Goal: Communication & Community: Connect with others

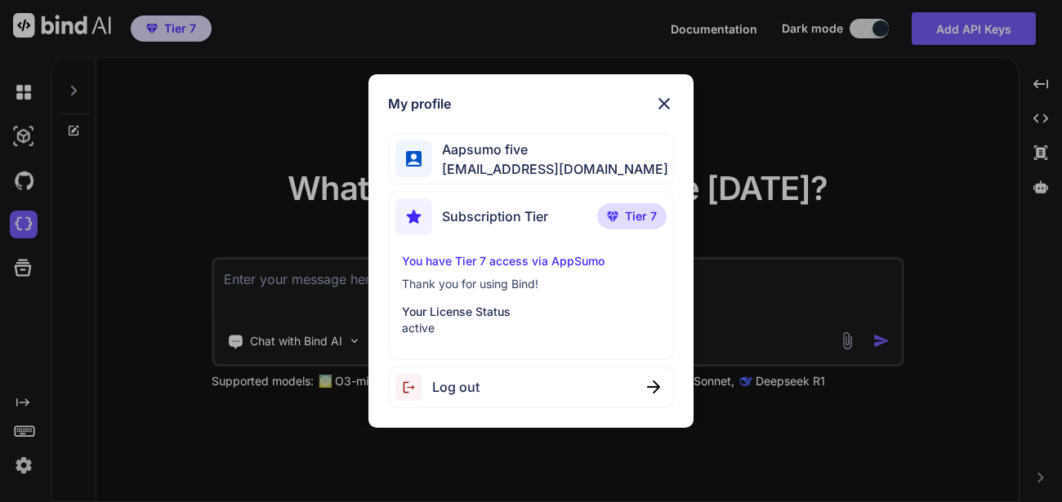
click at [663, 108] on img at bounding box center [664, 104] width 20 height 20
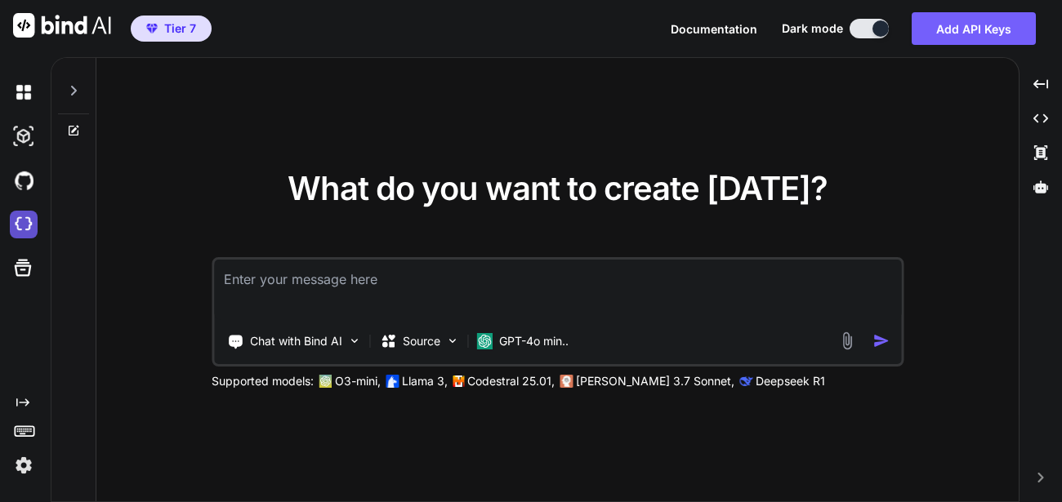
click at [27, 230] on img at bounding box center [24, 225] width 28 height 28
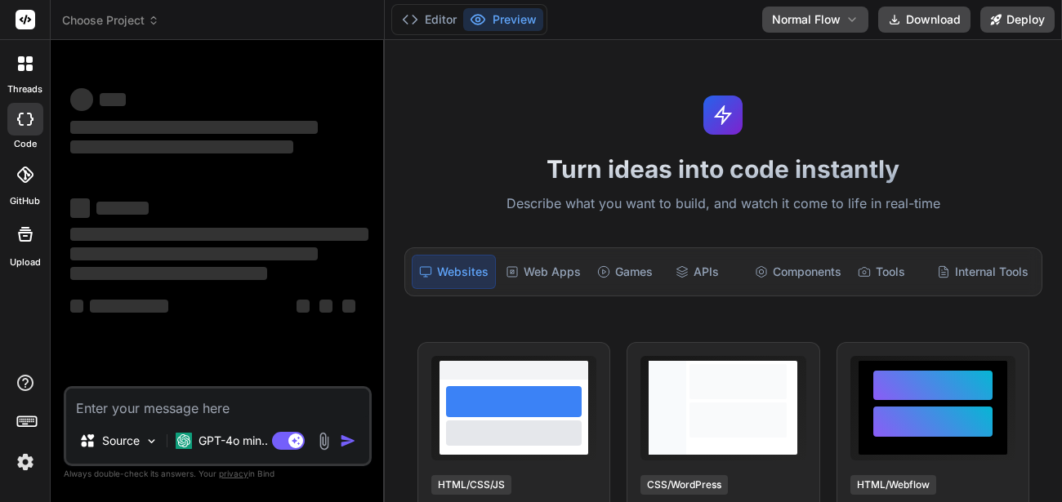
click at [698, 15] on div "Editor Preview Disabled until preview for your project is generated Normal Flow…" at bounding box center [723, 20] width 677 height 40
type textarea "x"
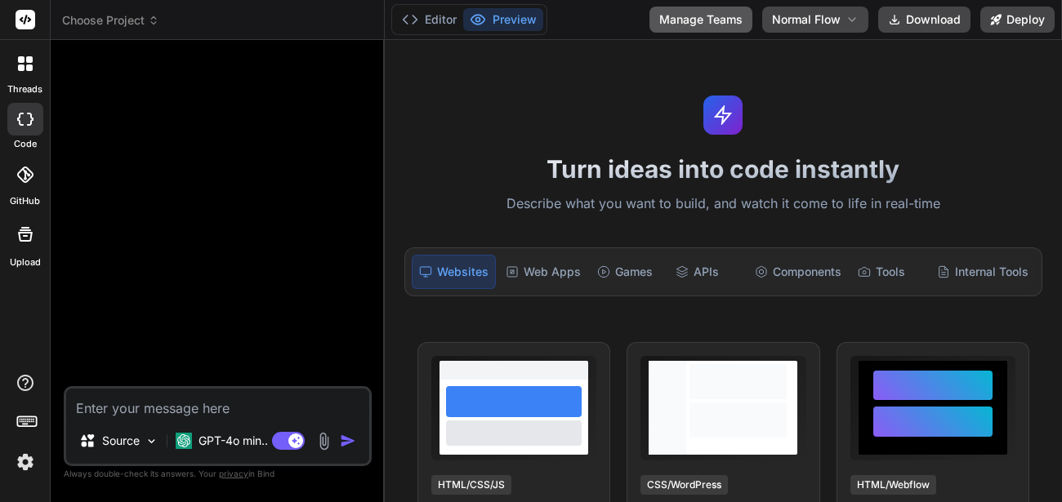
click at [713, 16] on button "Manage Teams" at bounding box center [700, 20] width 103 height 26
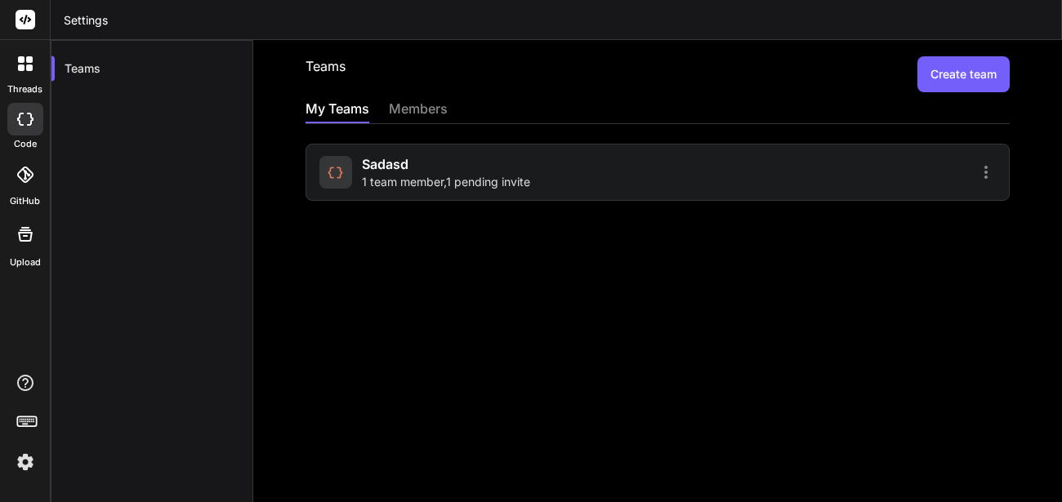
click at [546, 184] on div "sadasd 1 team member , 1 pending invite" at bounding box center [485, 172] width 333 height 36
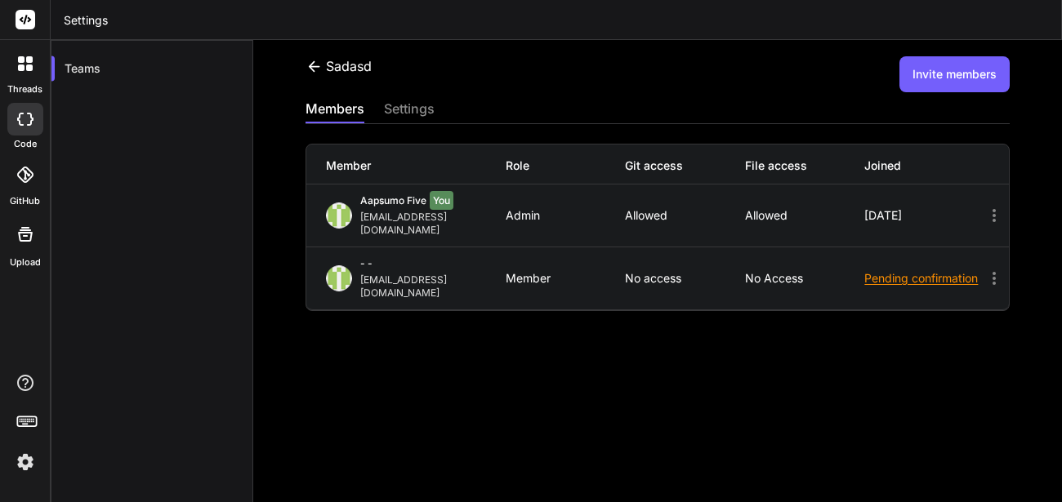
click at [935, 91] on button "Invite members" at bounding box center [954, 74] width 110 height 36
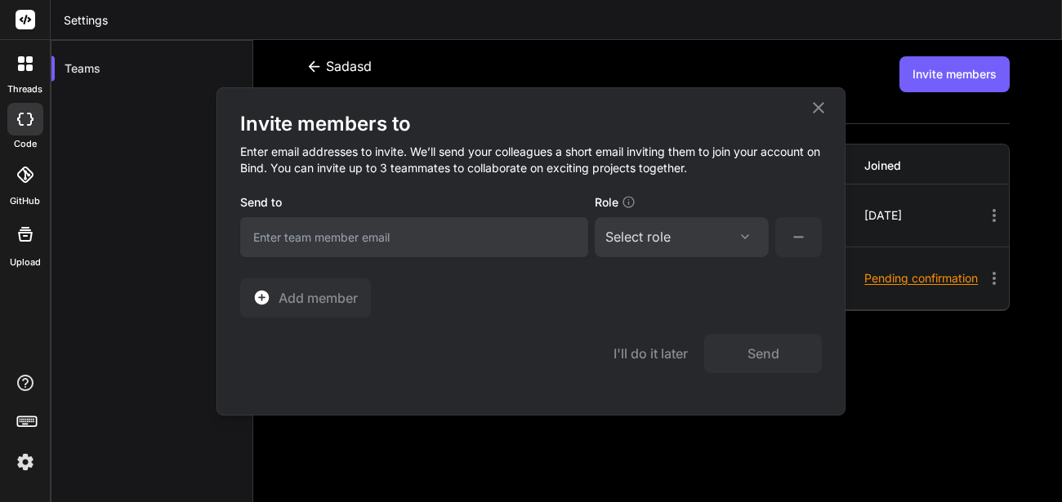
click at [459, 233] on input "email" at bounding box center [414, 237] width 348 height 40
type input "[EMAIL_ADDRESS][DOMAIN_NAME]"
click at [684, 230] on div "Select role" at bounding box center [681, 237] width 153 height 20
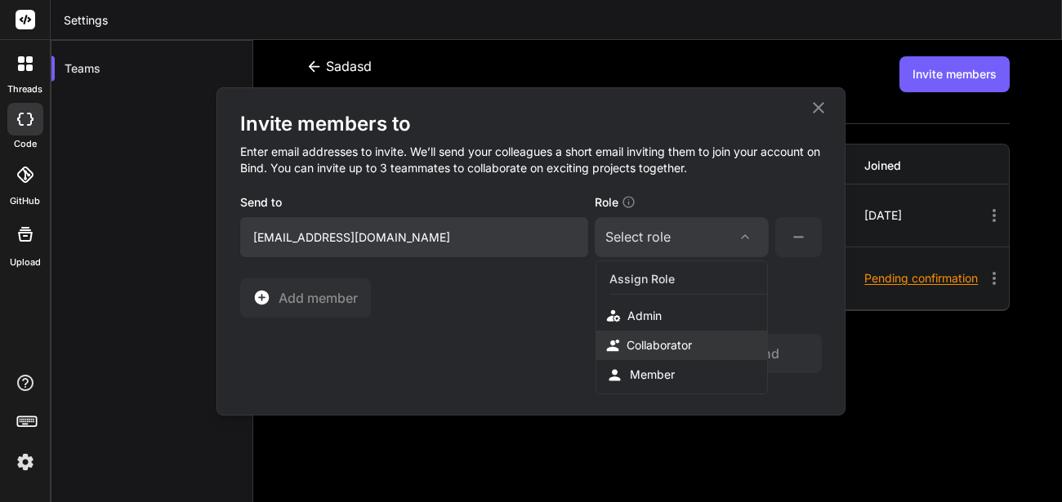
click at [667, 336] on div "Collaborator" at bounding box center [681, 345] width 171 height 29
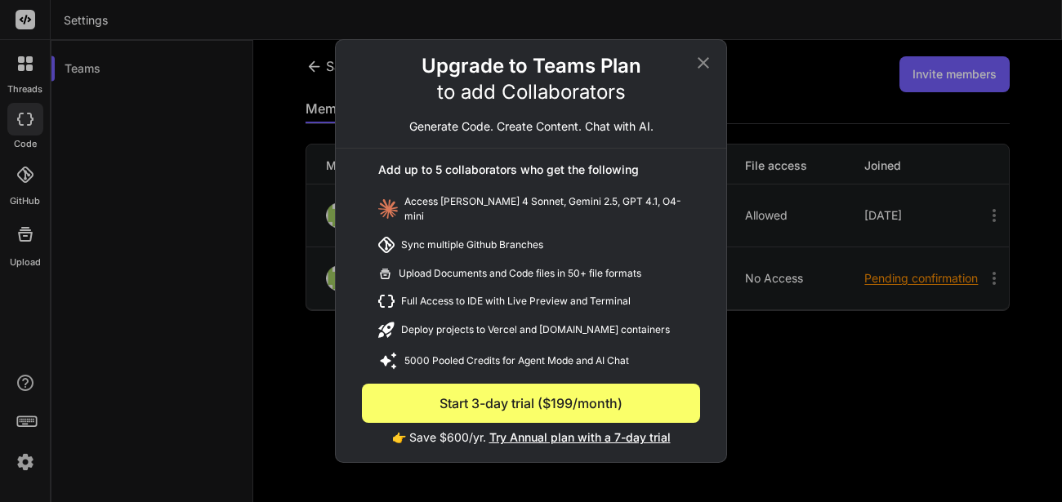
click at [707, 69] on icon at bounding box center [704, 63] width 20 height 20
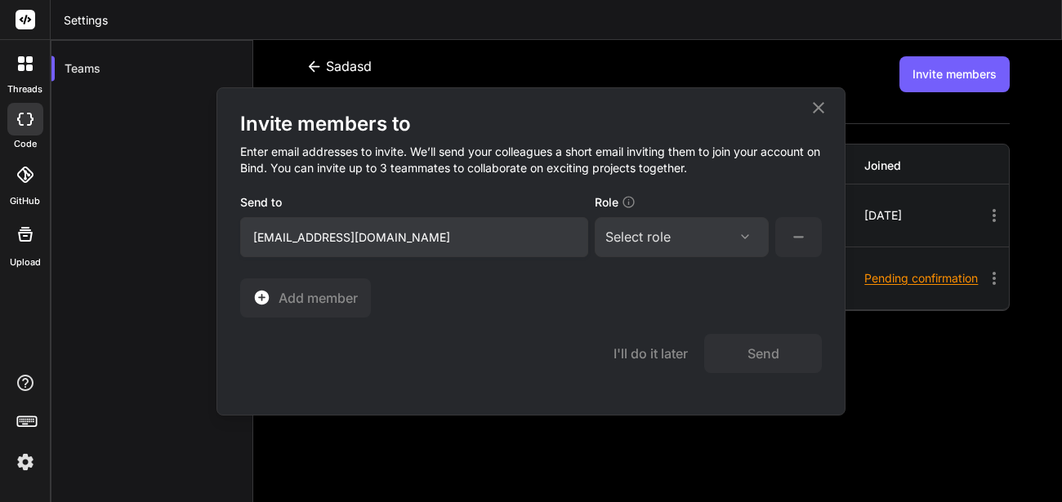
click at [730, 237] on div "Select role" at bounding box center [681, 237] width 153 height 20
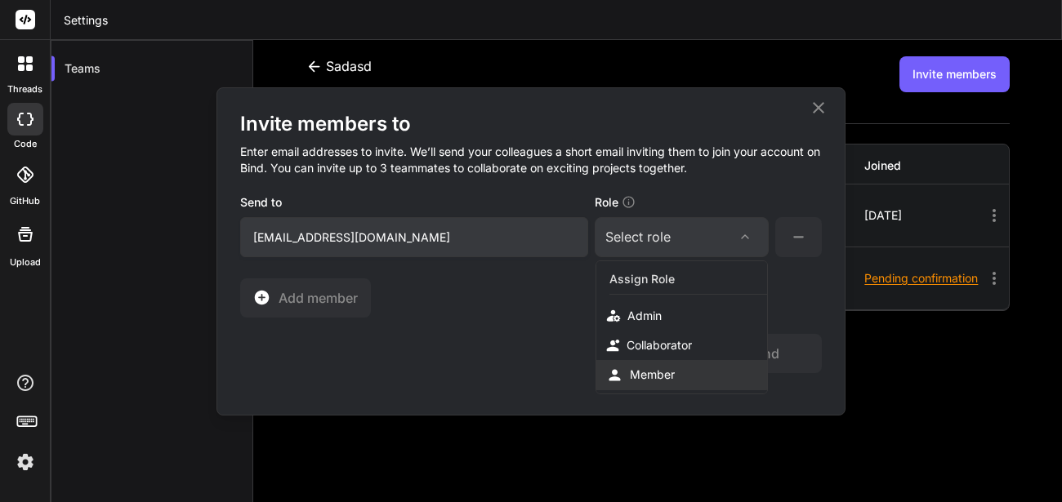
click at [655, 382] on div "Member" at bounding box center [652, 375] width 45 height 16
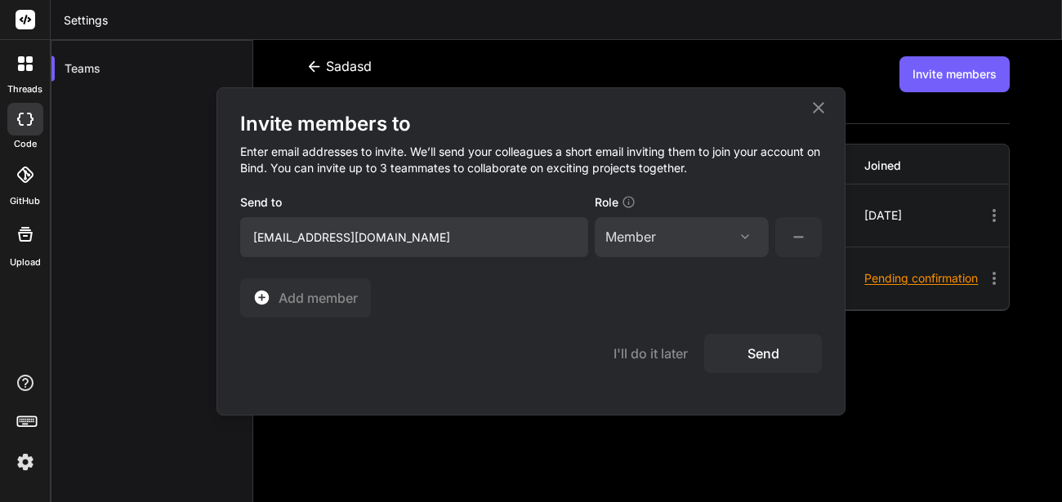
click at [764, 365] on button "Send" at bounding box center [763, 353] width 118 height 39
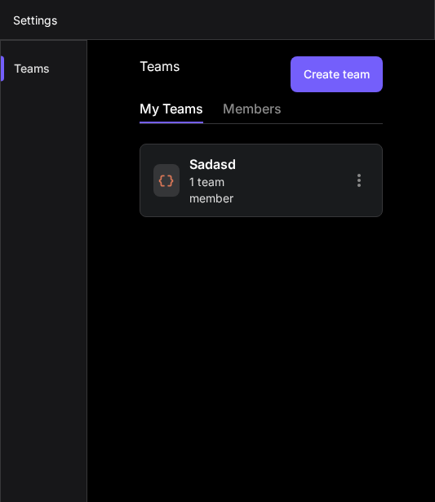
click at [225, 161] on span "sadasd" at bounding box center [213, 164] width 47 height 20
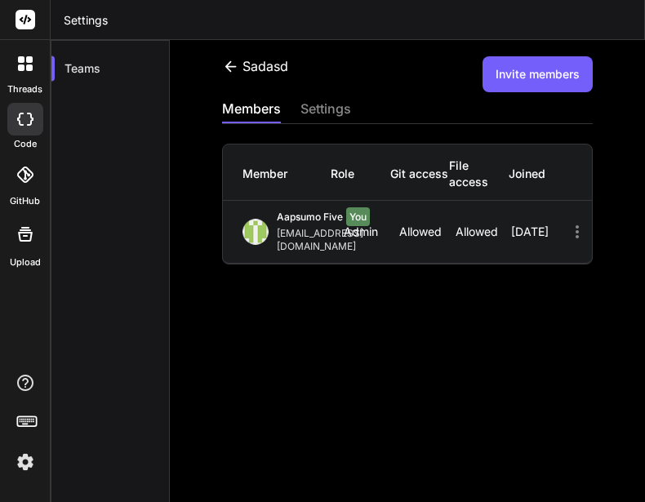
click at [496, 80] on button "Invite members" at bounding box center [538, 74] width 110 height 36
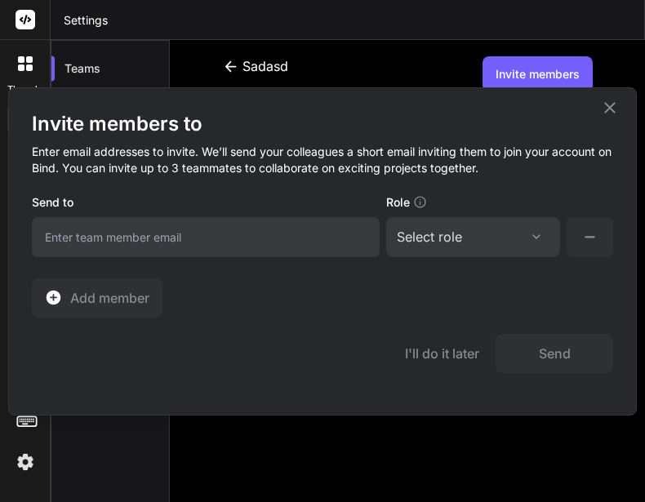
click at [280, 232] on input "email" at bounding box center [206, 237] width 348 height 40
type input "a"
type input "p"
type input "[EMAIL_ADDRESS][DOMAIN_NAME]"
click at [458, 233] on div "Select role" at bounding box center [429, 237] width 65 height 20
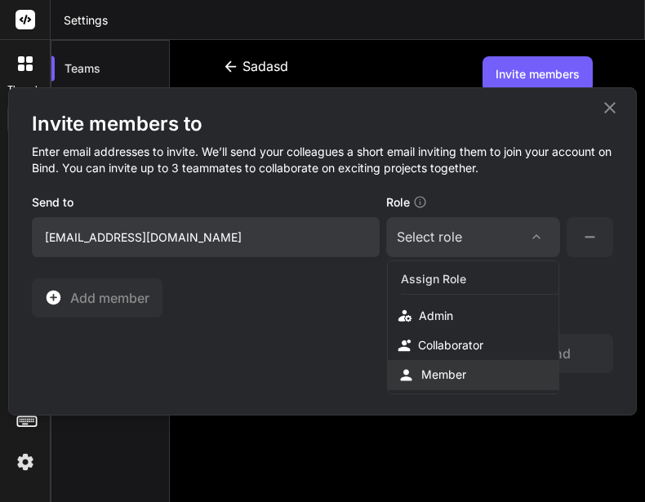
click at [431, 360] on div "Member" at bounding box center [473, 375] width 171 height 30
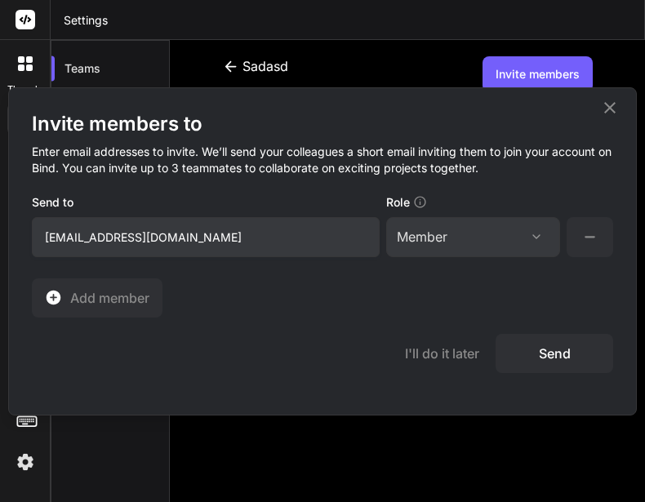
click at [545, 350] on button "Send" at bounding box center [555, 353] width 118 height 39
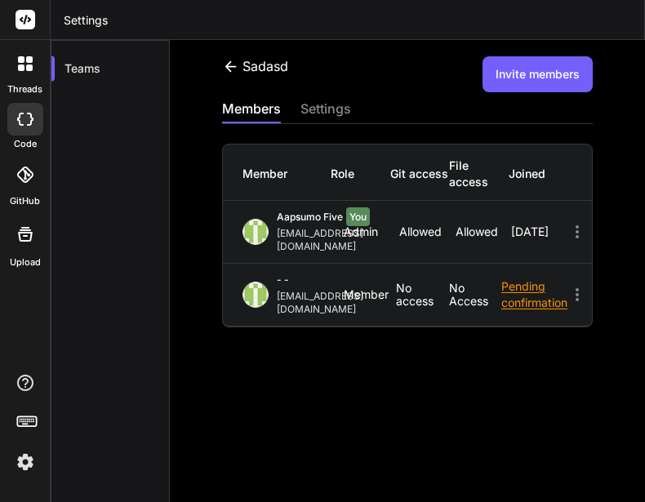
click at [587, 285] on icon at bounding box center [578, 295] width 20 height 20
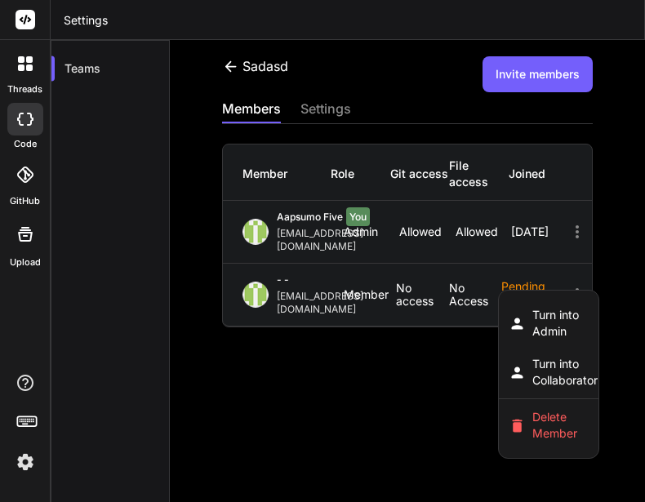
click at [589, 282] on div at bounding box center [322, 251] width 645 height 502
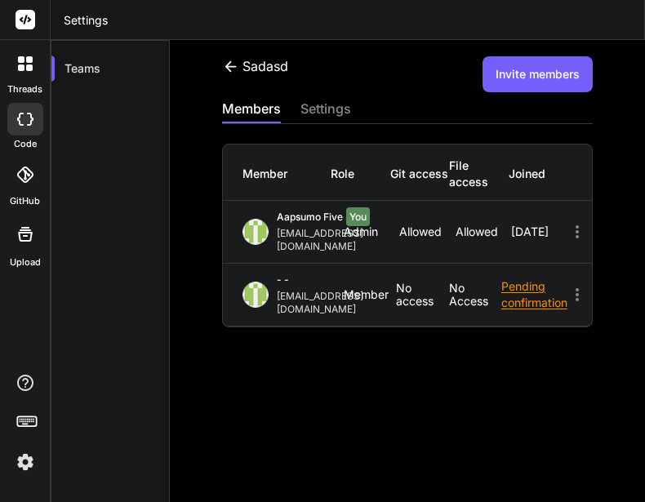
click at [579, 288] on icon at bounding box center [577, 294] width 3 height 13
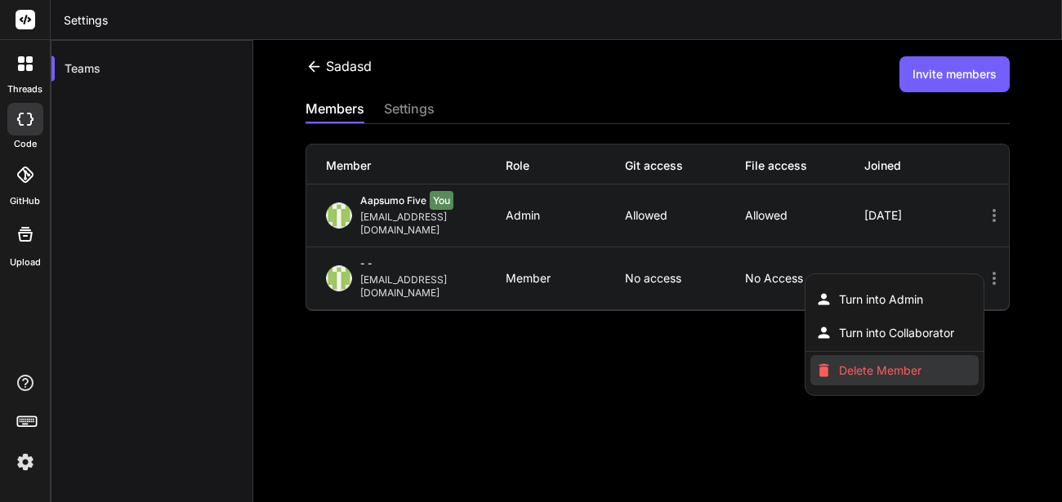
click at [857, 363] on span "Delete Member" at bounding box center [880, 371] width 83 height 16
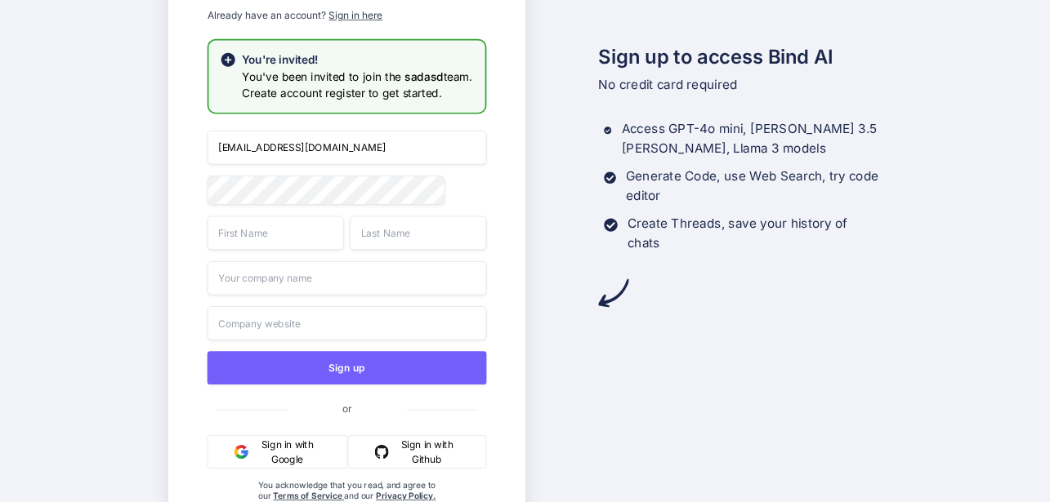
click at [265, 145] on input "[EMAIL_ADDRESS][DOMAIN_NAME]" at bounding box center [346, 148] width 279 height 34
type input "[EMAIL_ADDRESS][DOMAIN_NAME]"
click at [286, 234] on input "text" at bounding box center [275, 233] width 136 height 34
type input "App"
type input "Sumo"
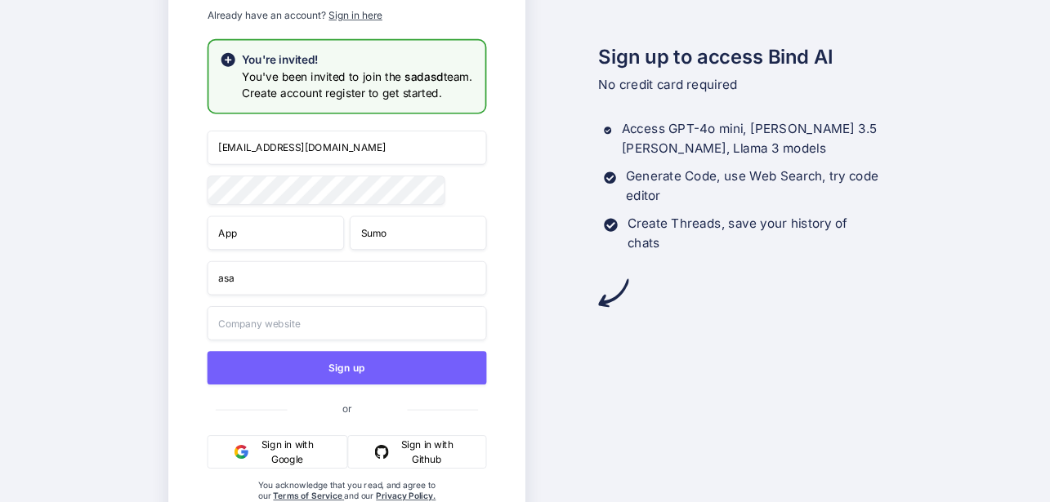
type input "asa"
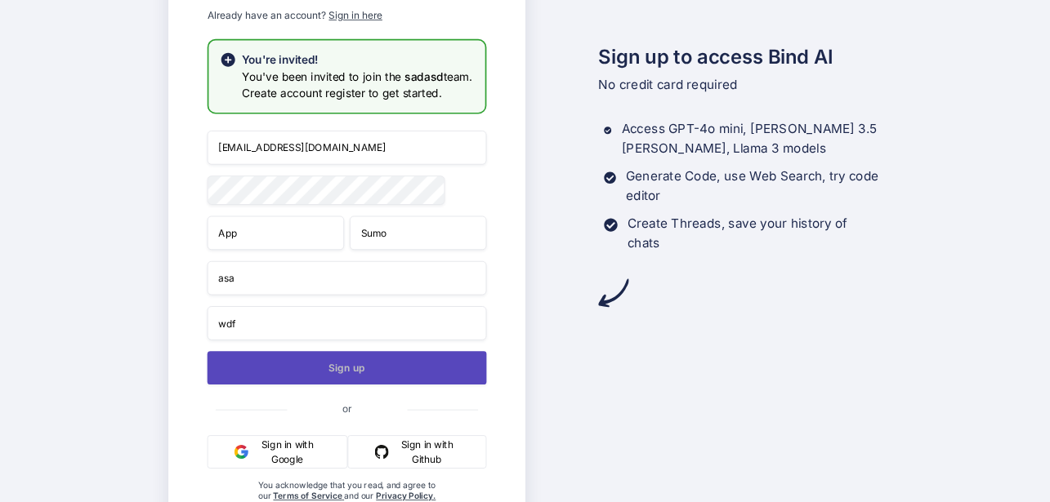
type input "wdf"
click at [315, 385] on button "Sign up" at bounding box center [346, 367] width 279 height 33
click at [338, 382] on button "Sign up" at bounding box center [346, 367] width 279 height 33
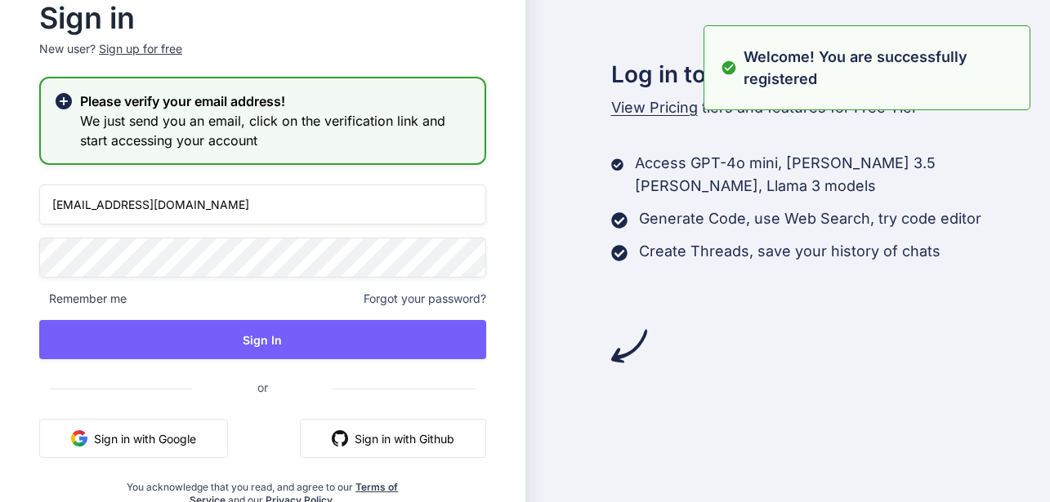
type input "[EMAIL_ADDRESS][DOMAIN_NAME]"
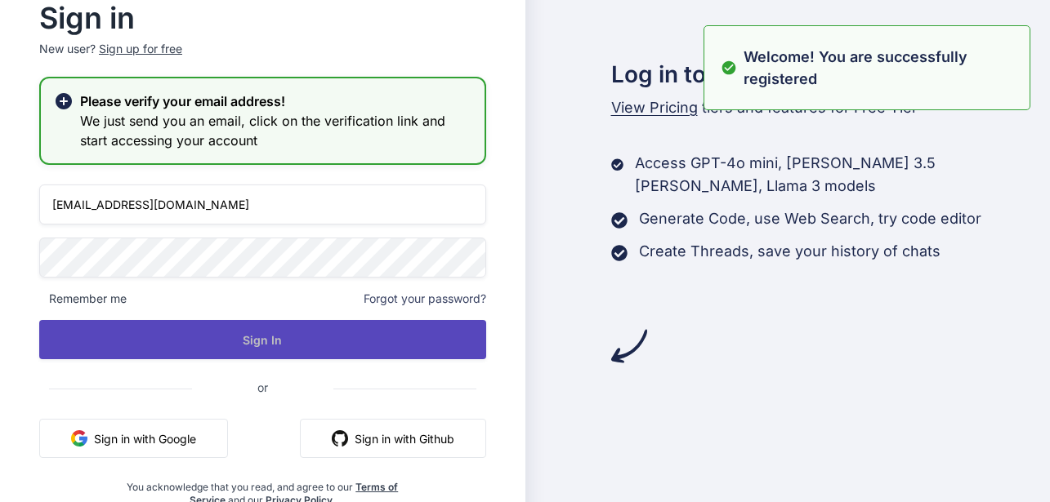
click at [301, 352] on button "Sign In" at bounding box center [262, 339] width 447 height 39
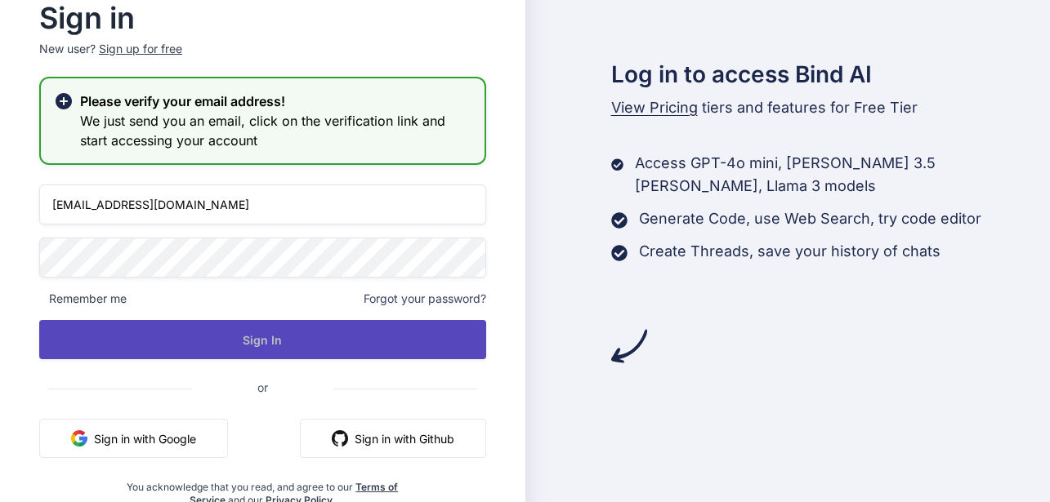
click at [248, 341] on button "Sign In" at bounding box center [262, 339] width 447 height 39
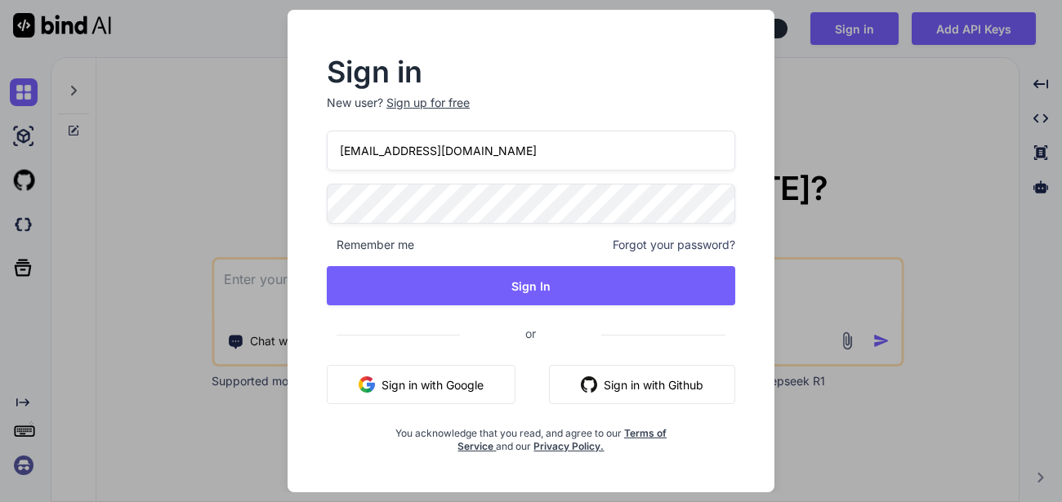
click at [405, 158] on input "appsumo_83@yopmail.com" at bounding box center [531, 151] width 408 height 40
click at [413, 144] on input "appsumo_83@yopmail.com" at bounding box center [531, 151] width 408 height 40
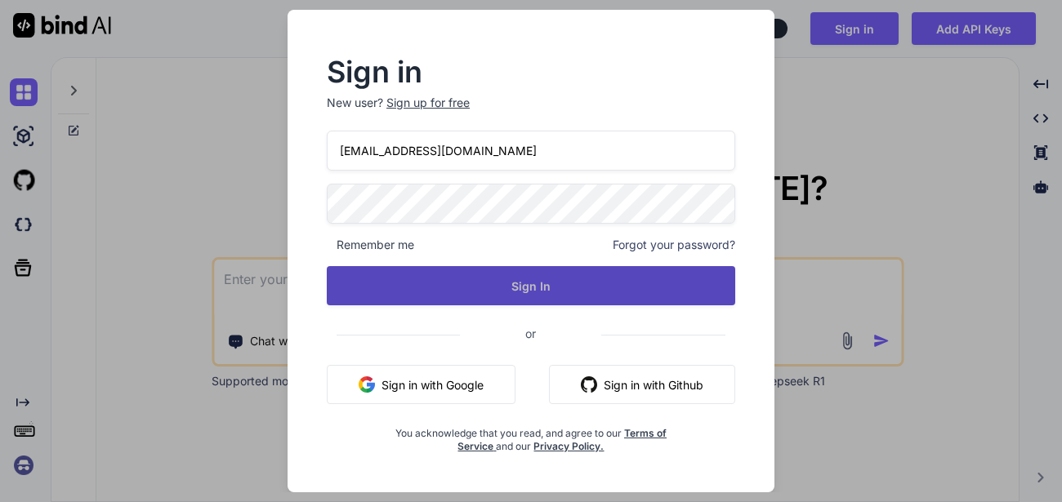
type input "[EMAIL_ADDRESS][DOMAIN_NAME]"
click at [498, 291] on button "Sign In" at bounding box center [531, 285] width 408 height 39
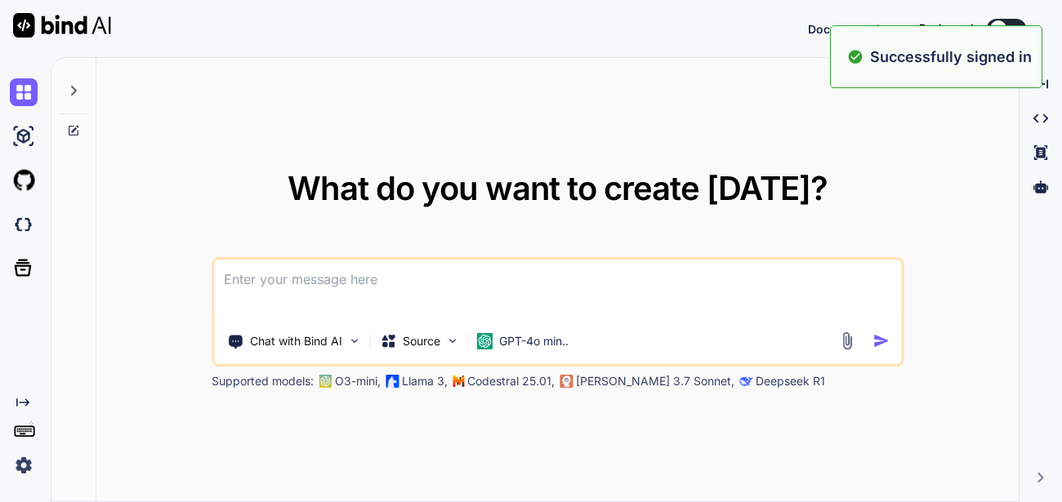
type textarea "x"
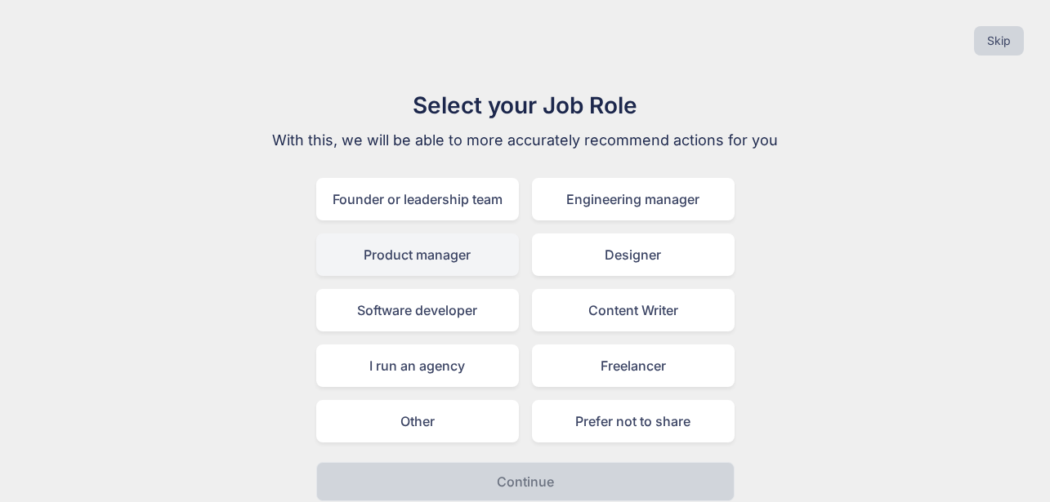
click at [451, 259] on div "Product manager" at bounding box center [417, 255] width 203 height 42
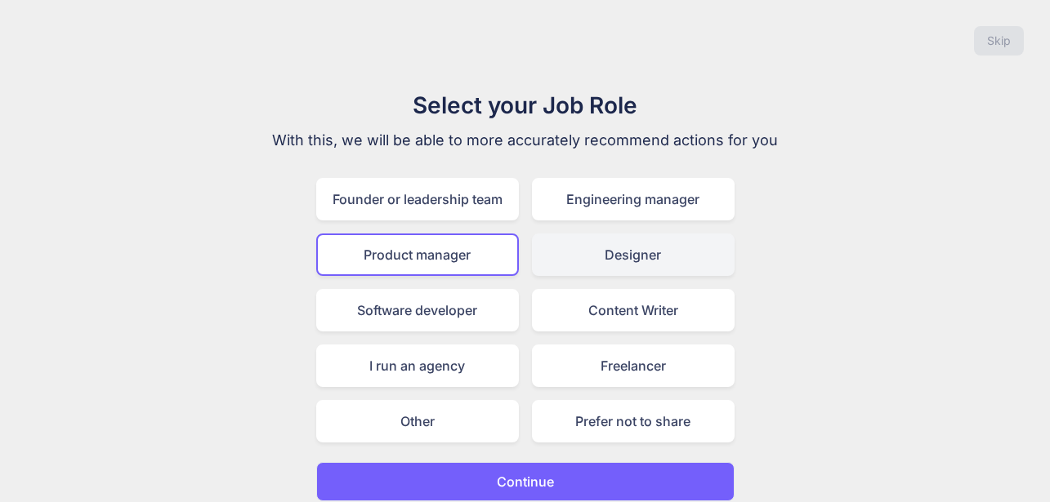
click at [615, 265] on div "Designer" at bounding box center [633, 255] width 203 height 42
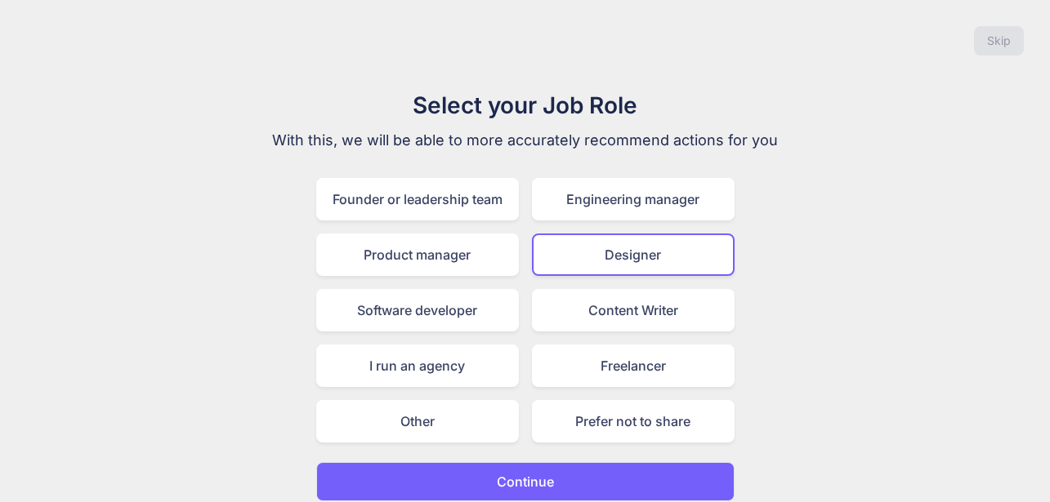
click at [622, 484] on button "Continue" at bounding box center [525, 481] width 418 height 39
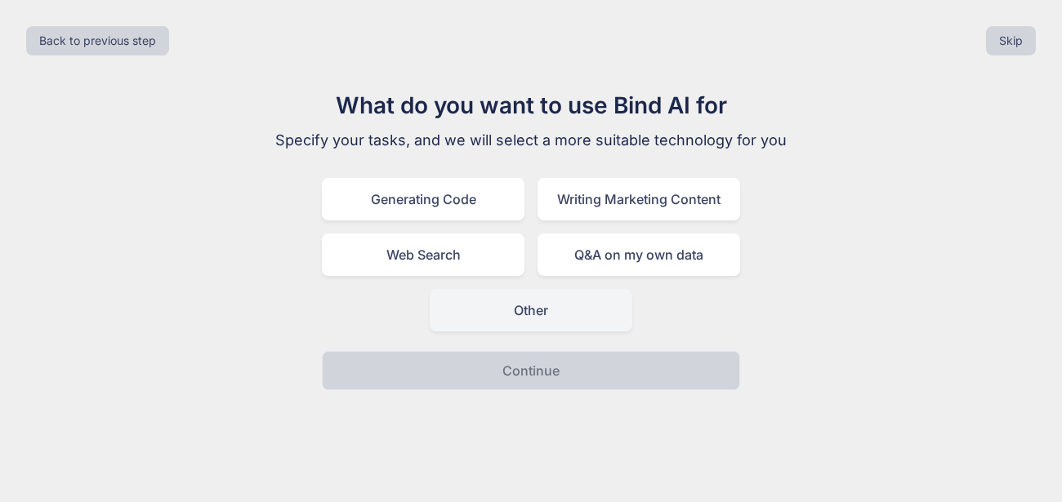
click at [589, 293] on div "Other" at bounding box center [531, 310] width 203 height 42
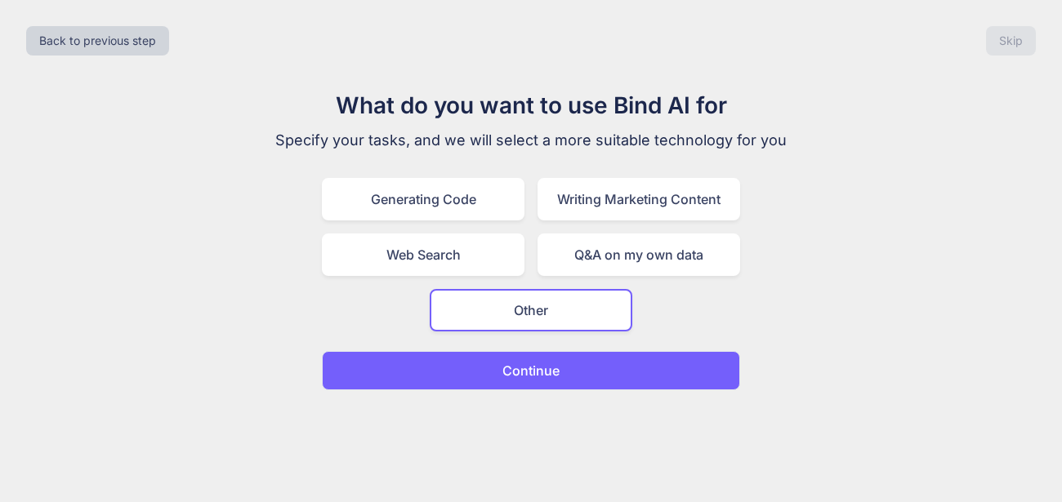
click at [572, 373] on button "Continue" at bounding box center [531, 370] width 418 height 39
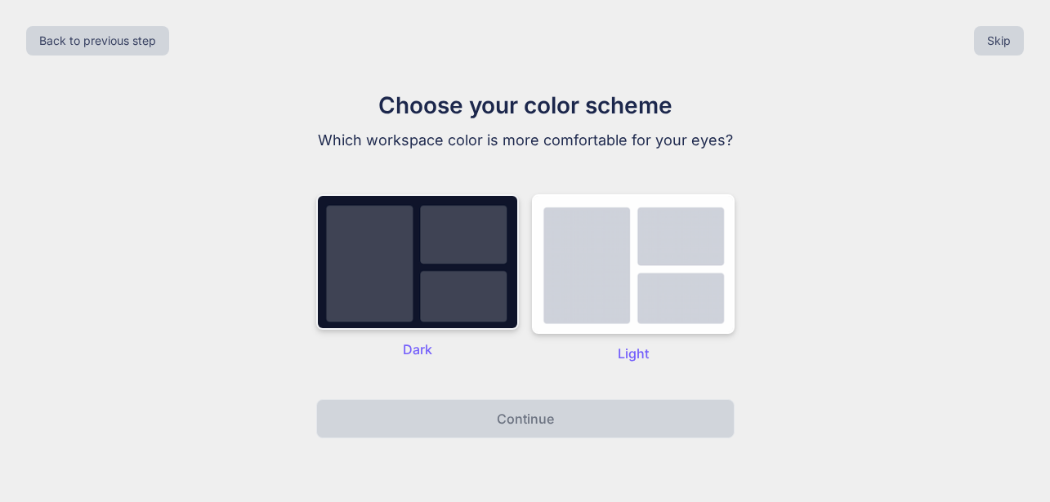
click at [457, 330] on img at bounding box center [417, 262] width 203 height 136
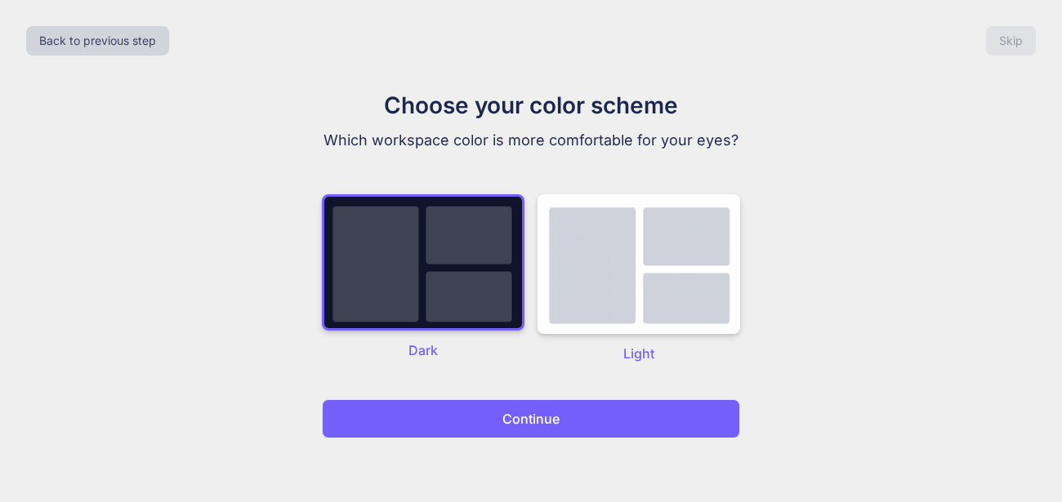
click at [512, 488] on div "Back to previous step Skip Choose your color scheme Which workspace color is mo…" at bounding box center [531, 251] width 1062 height 502
click at [528, 421] on p "Continue" at bounding box center [530, 419] width 57 height 20
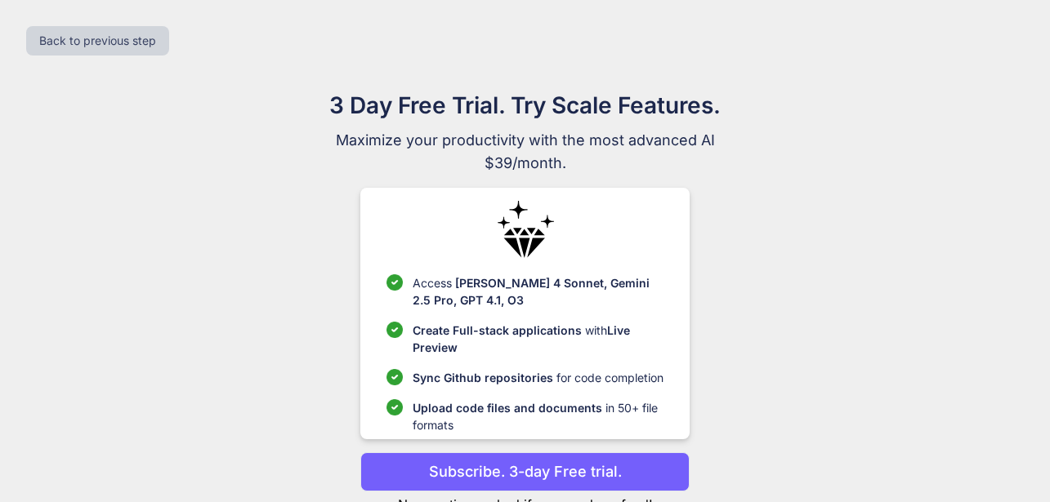
scroll to position [58, 0]
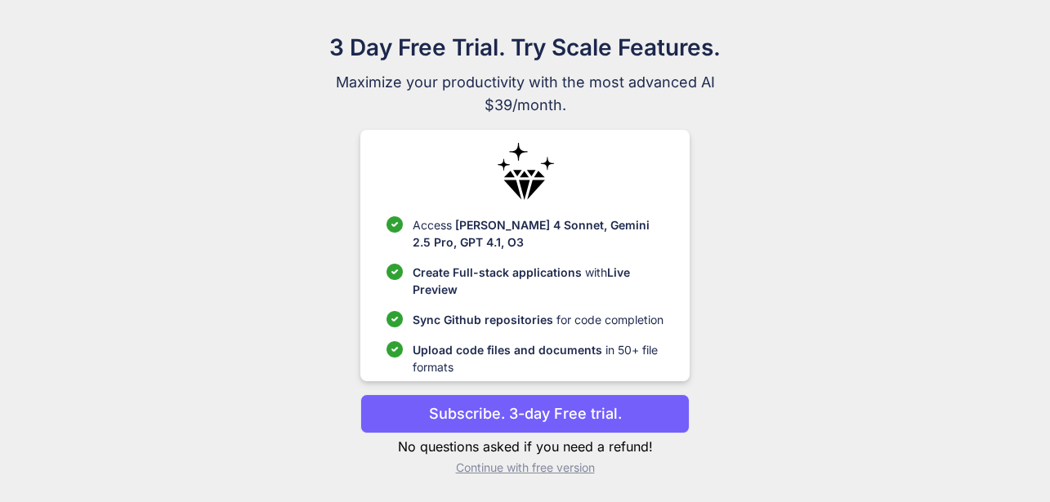
click at [515, 422] on p "Subscribe. 3-day Free trial." at bounding box center [525, 414] width 193 height 22
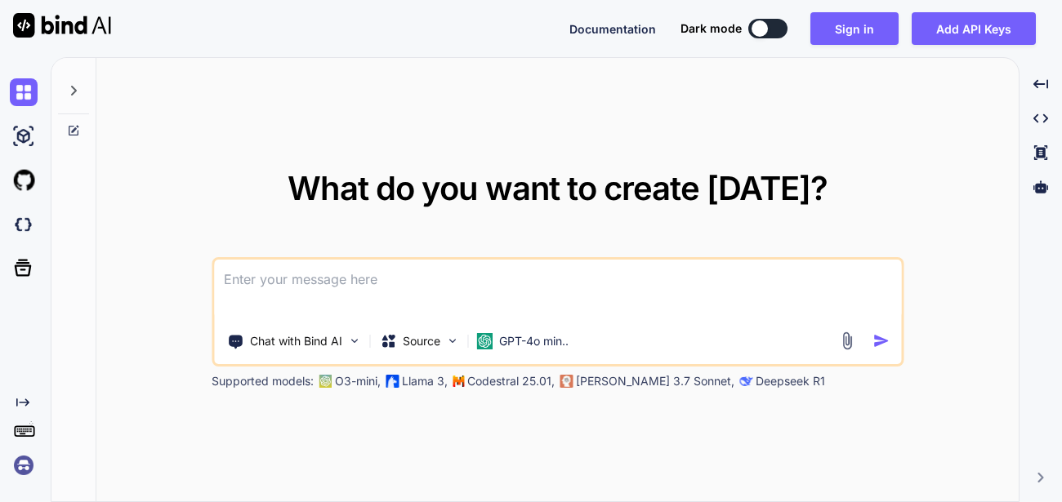
click at [20, 458] on img at bounding box center [24, 466] width 28 height 28
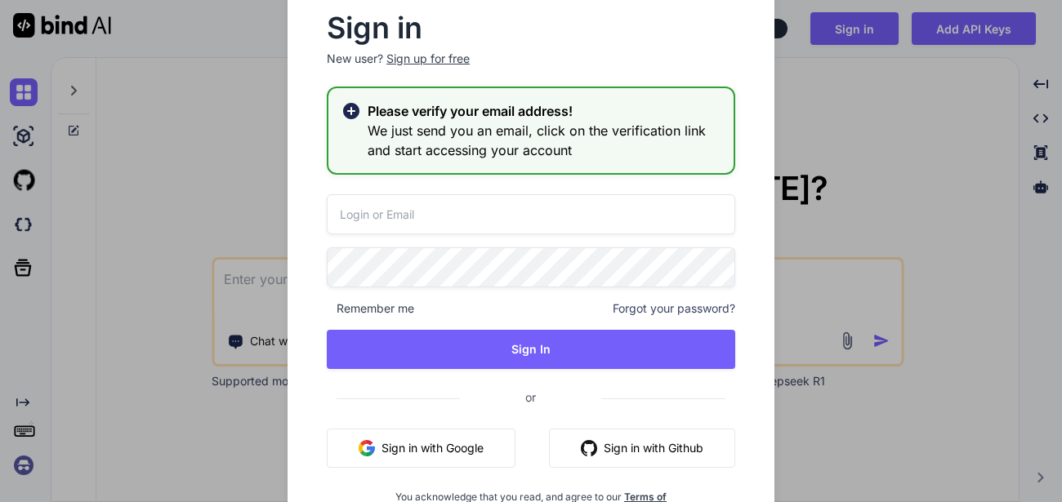
type input "[EMAIL_ADDRESS][DOMAIN_NAME]"
click at [452, 207] on input "[EMAIL_ADDRESS][DOMAIN_NAME]" at bounding box center [531, 214] width 408 height 40
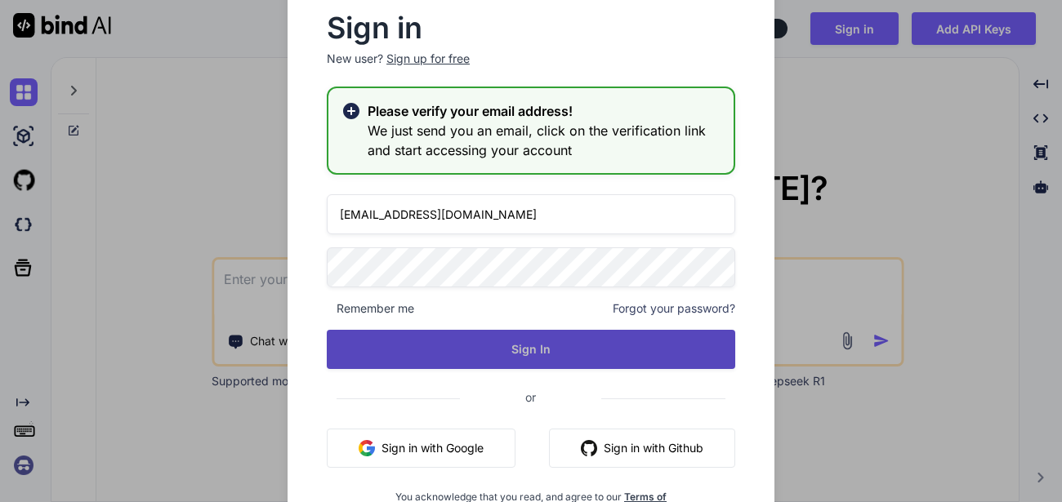
click at [379, 346] on button "Sign In" at bounding box center [531, 349] width 408 height 39
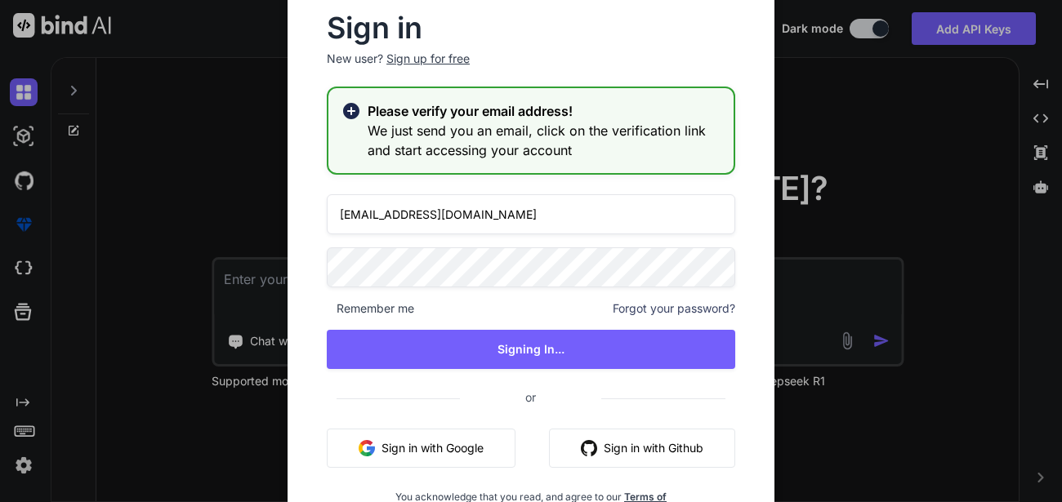
type textarea "x"
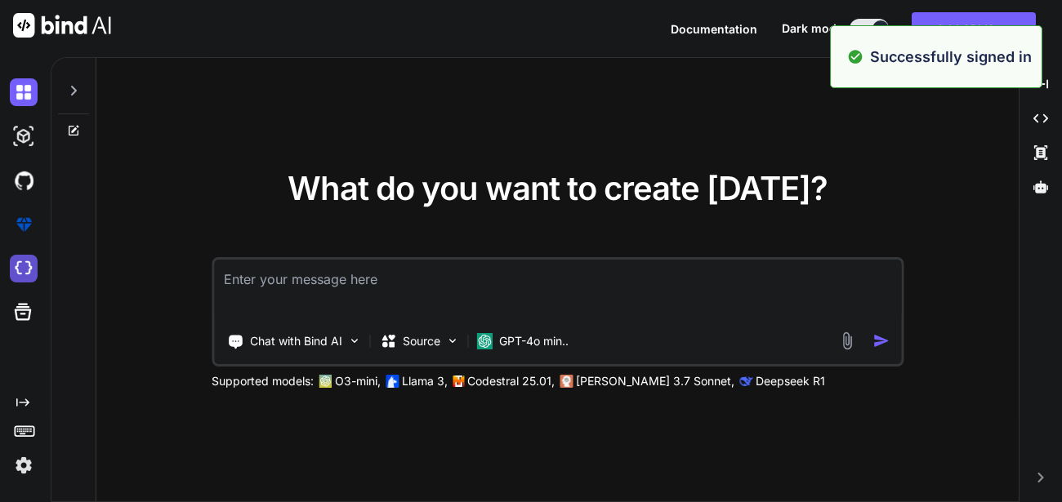
click at [33, 268] on img at bounding box center [24, 269] width 28 height 28
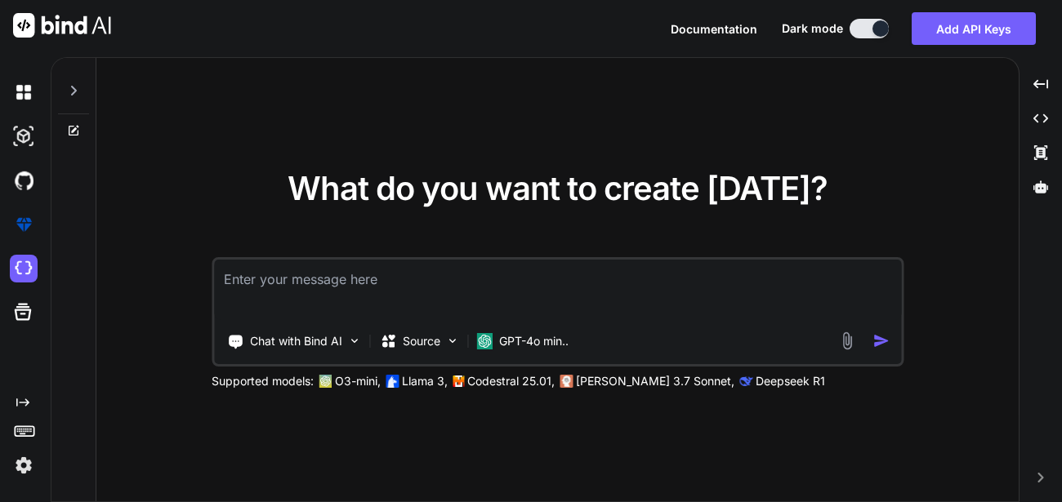
click at [29, 462] on img at bounding box center [24, 466] width 28 height 28
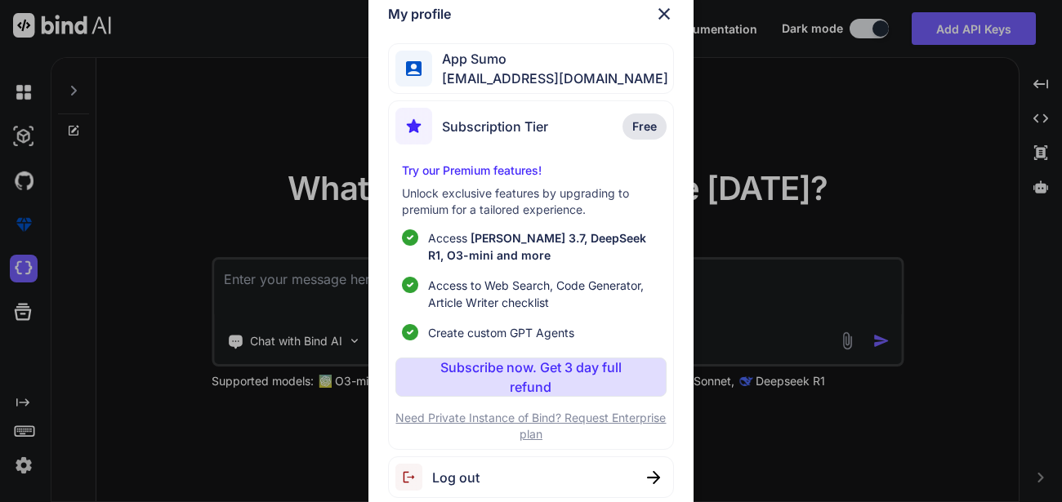
click at [658, 16] on img at bounding box center [664, 14] width 20 height 20
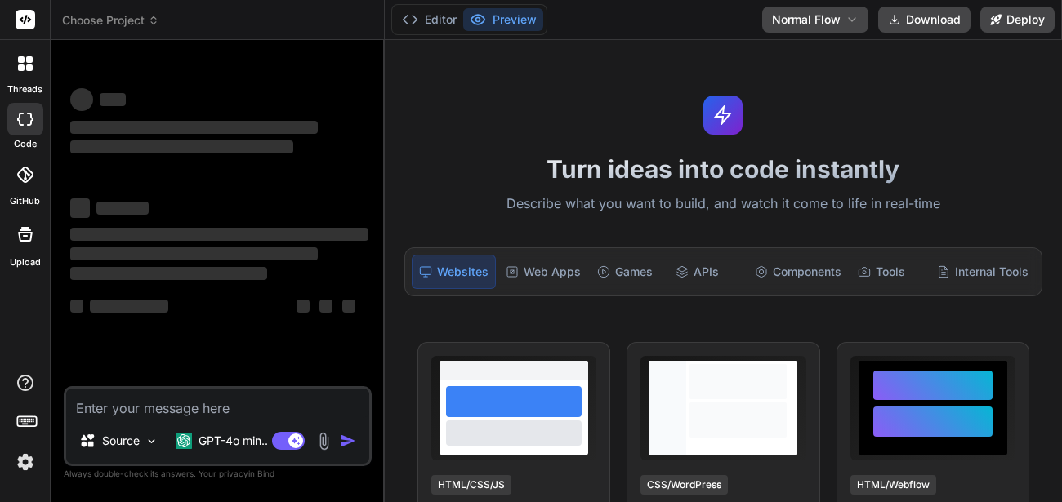
click at [729, 9] on div "Editor Preview Disabled until preview for your project is generated Normal Flow…" at bounding box center [723, 20] width 677 height 40
click at [709, 37] on div "Editor Preview Disabled until preview for your project is generated Normal Flow…" at bounding box center [723, 20] width 677 height 40
type textarea "x"
click at [709, 37] on div "Editor Preview Disabled until preview for your project is generated Invite Team…" at bounding box center [723, 20] width 677 height 40
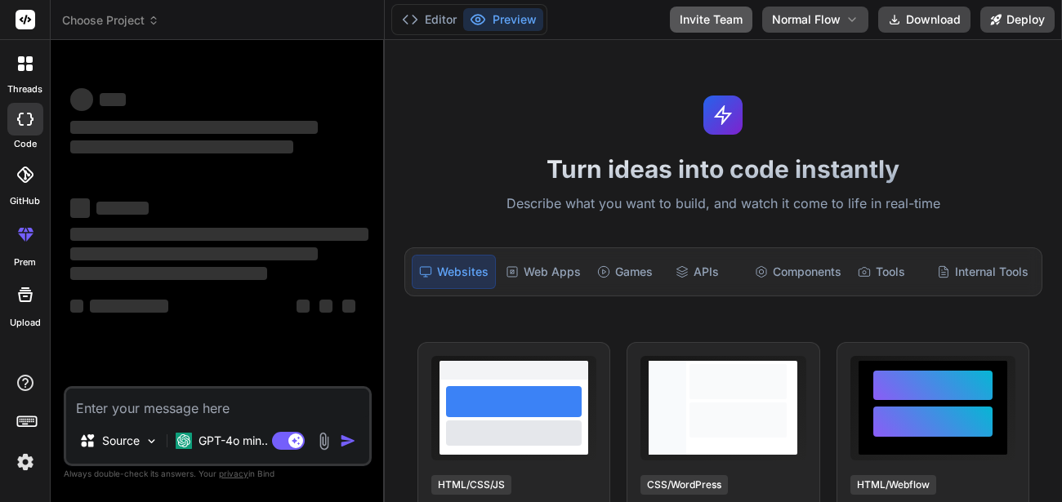
click at [707, 25] on button "Invite Team" at bounding box center [711, 20] width 83 height 26
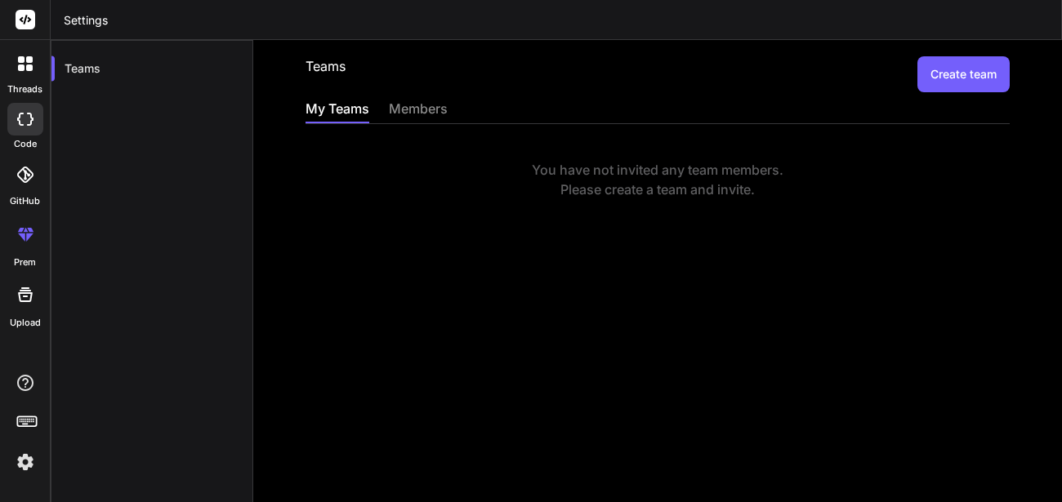
click at [29, 463] on img at bounding box center [25, 462] width 28 height 28
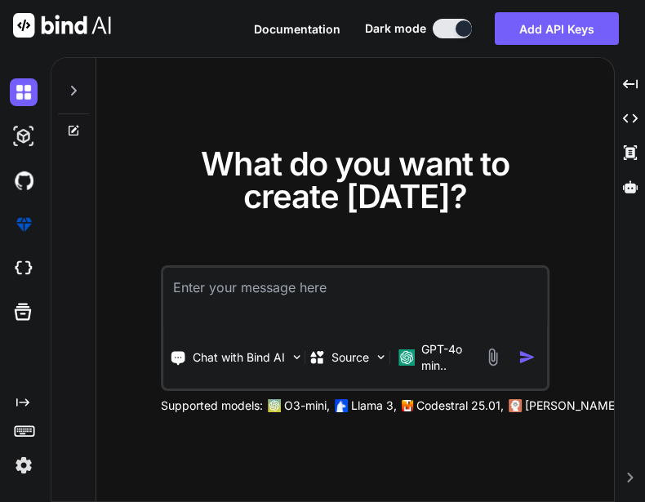
click at [24, 466] on img at bounding box center [24, 466] width 28 height 28
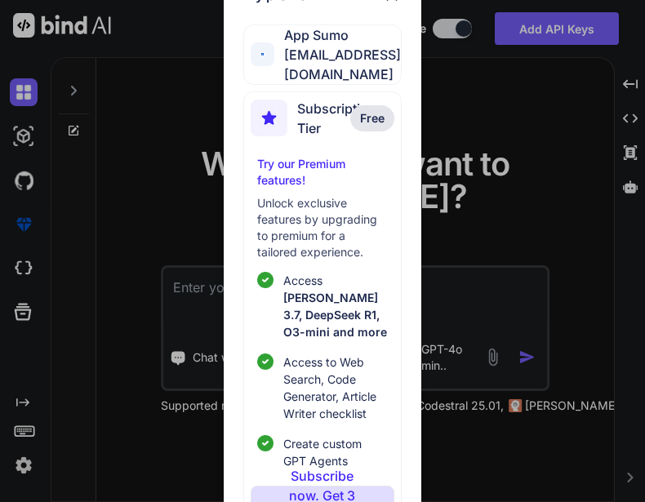
click at [461, 96] on div "My profile App Sumo appsumo_100@yopmail.com Subscription Tier Free Try our Prem…" at bounding box center [322, 251] width 645 height 502
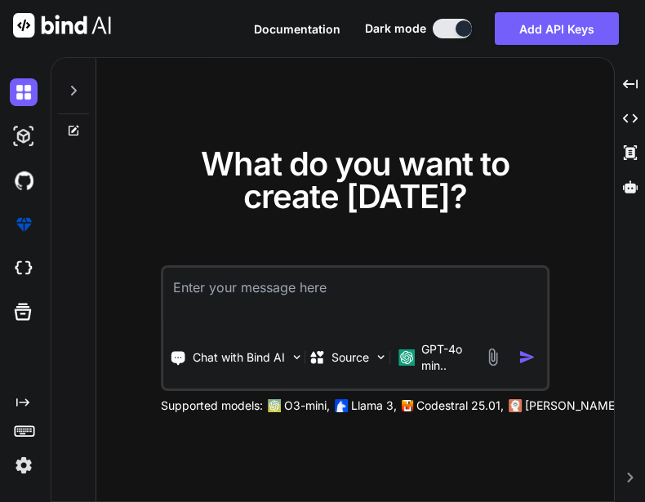
click at [25, 468] on img at bounding box center [24, 466] width 28 height 28
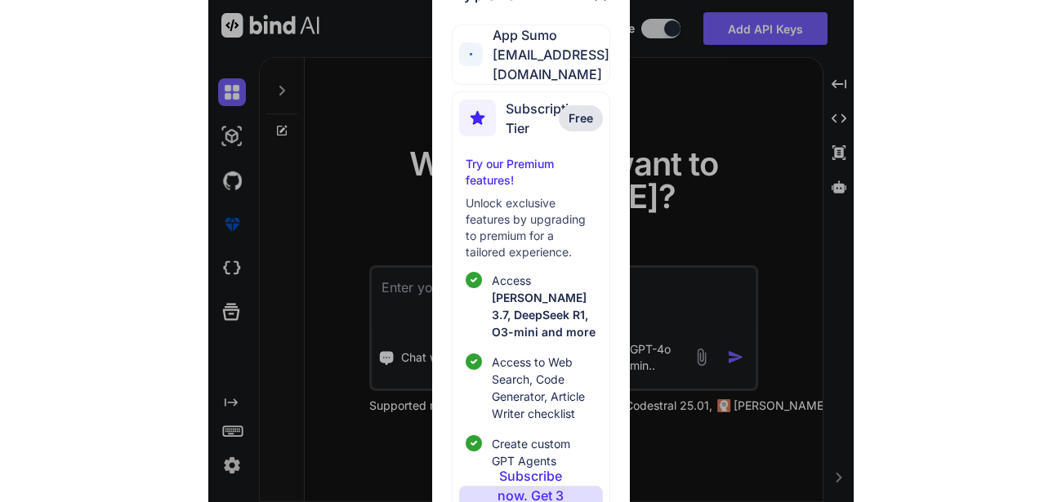
scroll to position [88, 0]
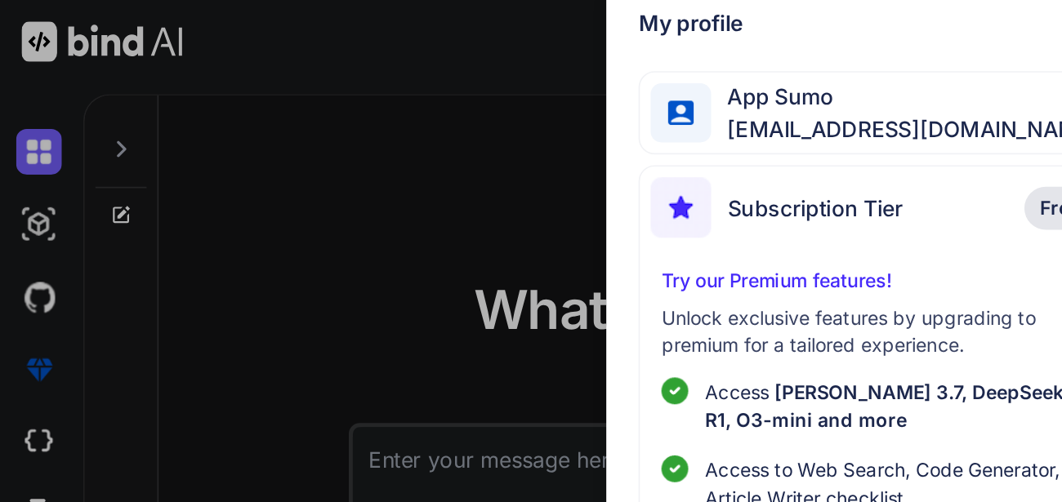
scroll to position [0, 0]
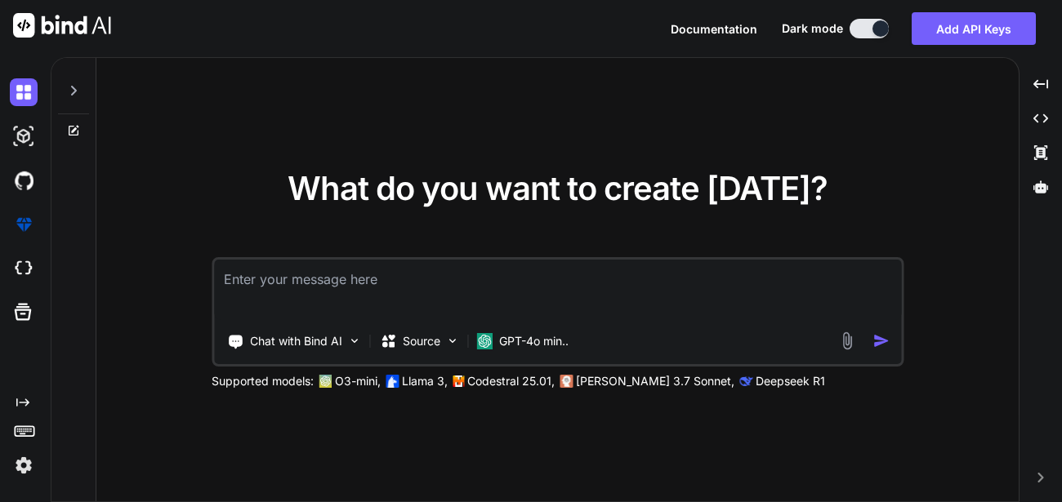
type textarea "x"
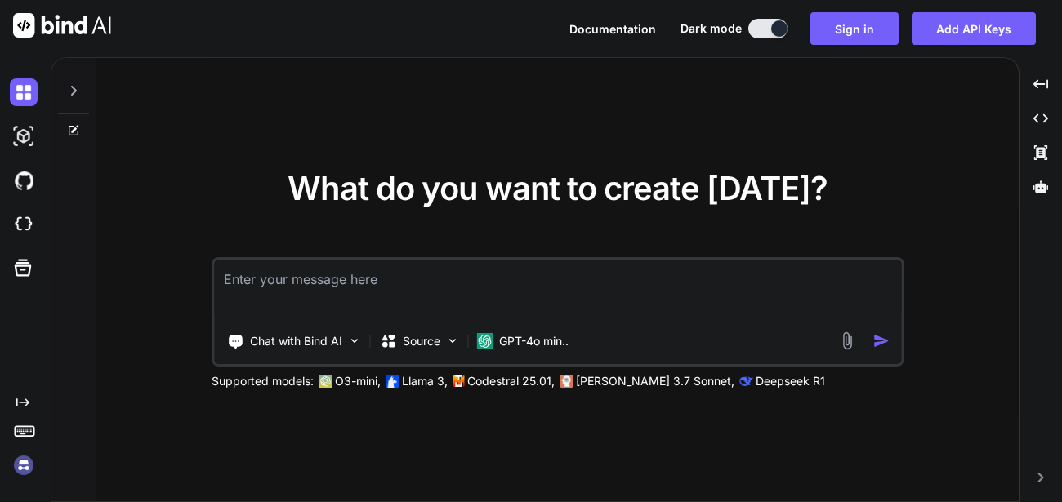
click at [16, 463] on img at bounding box center [24, 466] width 28 height 28
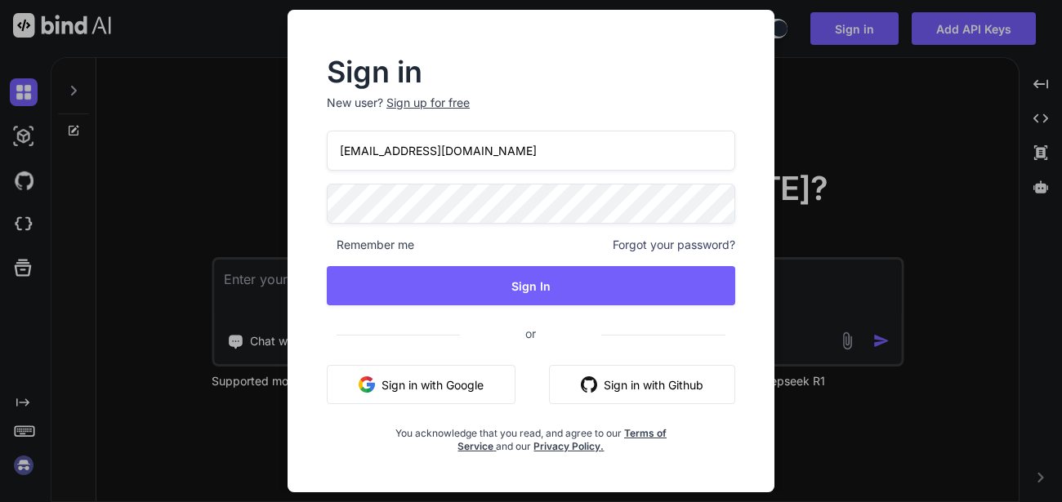
click at [399, 150] on input "[EMAIL_ADDRESS][DOMAIN_NAME]" at bounding box center [531, 151] width 408 height 40
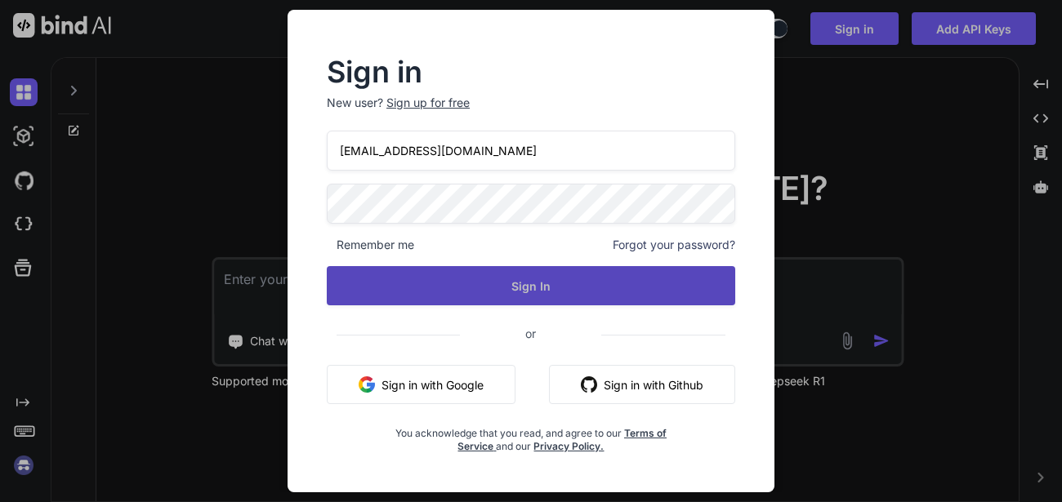
type input "[EMAIL_ADDRESS][DOMAIN_NAME]"
click at [524, 275] on button "Sign In" at bounding box center [531, 285] width 408 height 39
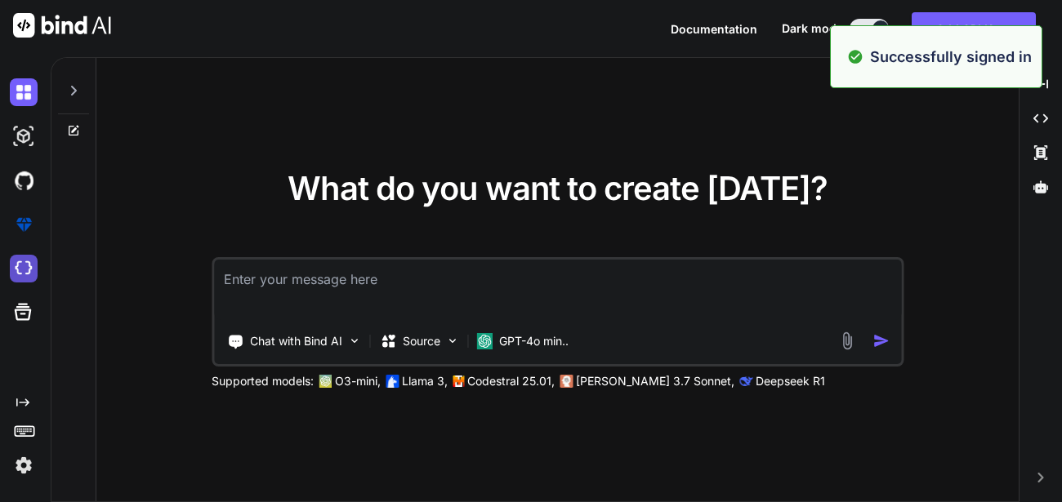
click at [33, 265] on img at bounding box center [24, 269] width 28 height 28
type textarea "x"
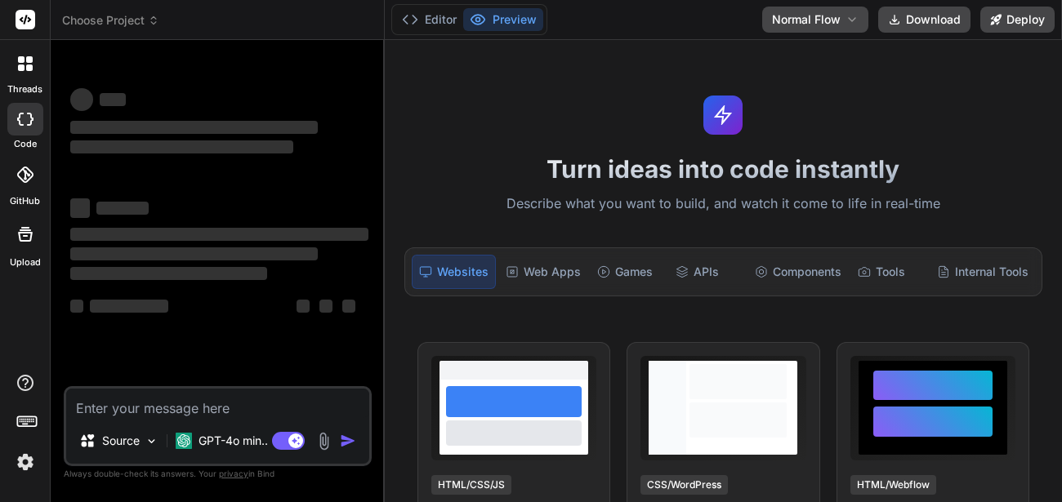
click at [706, 22] on div "Editor Preview Disabled until preview for your project is generated Normal Flow…" at bounding box center [723, 20] width 677 height 40
type textarea "x"
click at [706, 22] on button "Manage Teams" at bounding box center [700, 20] width 103 height 26
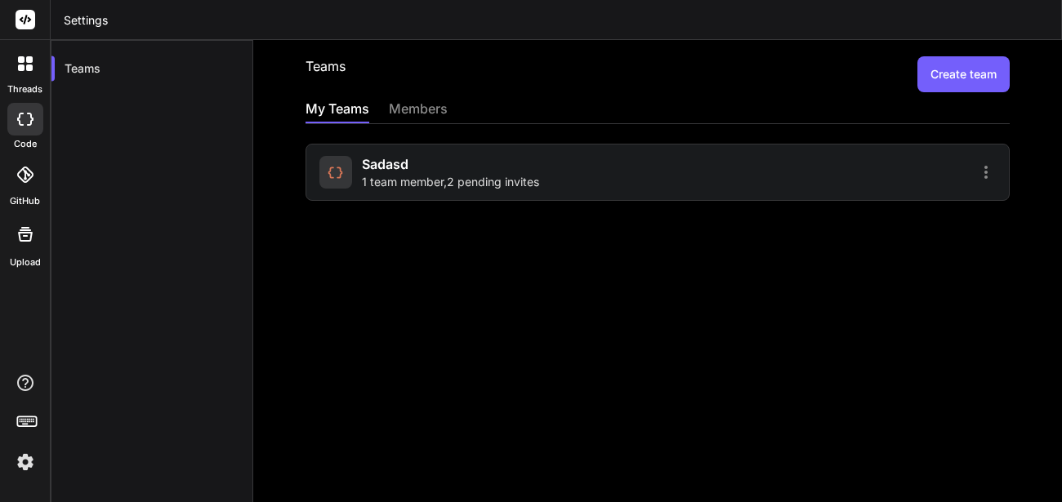
click at [463, 167] on div "sadasd 1 team member , 2 pending invites" at bounding box center [450, 172] width 177 height 36
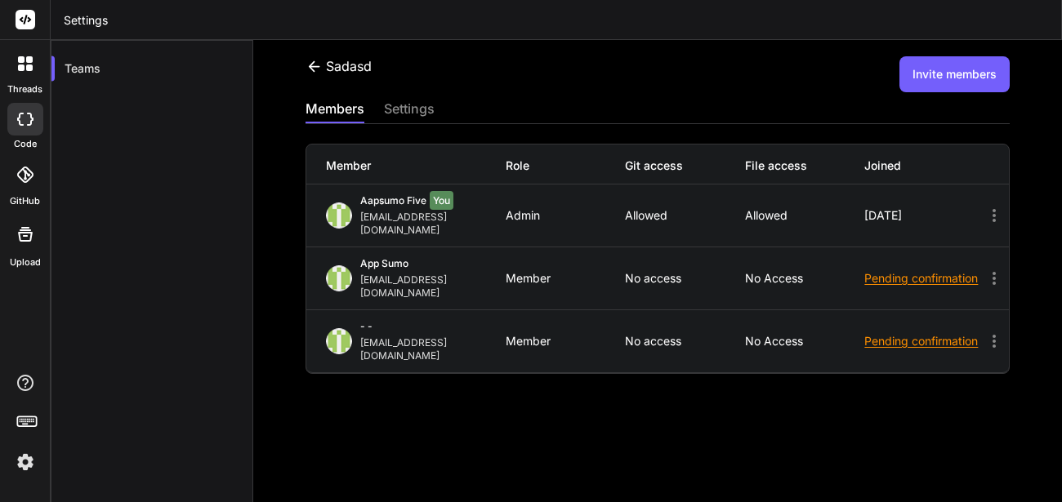
click at [986, 332] on icon at bounding box center [994, 342] width 20 height 20
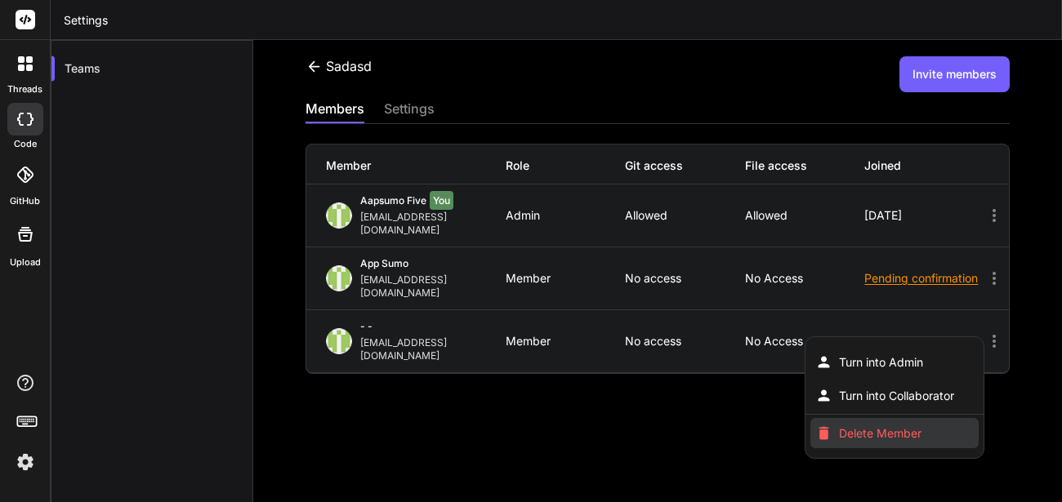
click at [879, 426] on span "Delete Member" at bounding box center [880, 434] width 83 height 16
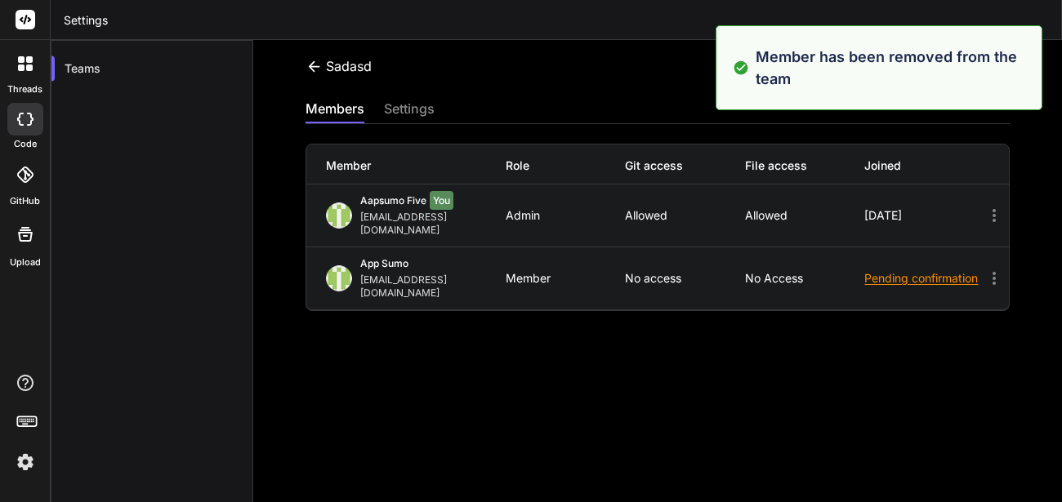
click at [712, 96] on div "sadasd Invite members members settings Member Role Git access File access Joine…" at bounding box center [657, 291] width 809 height 502
click at [694, 98] on div "sadasd Invite members members settings Member Role Git access File access Joine…" at bounding box center [657, 291] width 809 height 502
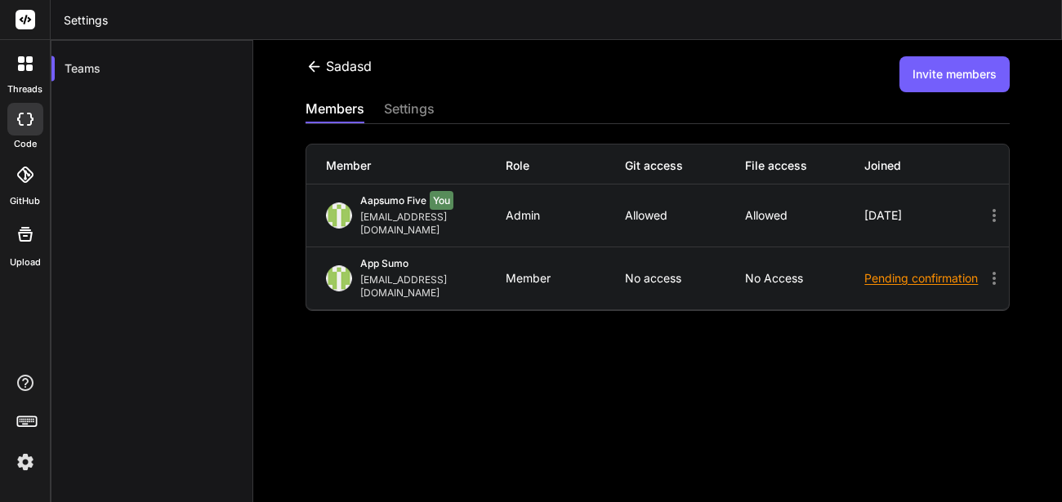
click at [984, 357] on div "sadasd Invite members members settings Member Role Git access File access Joine…" at bounding box center [657, 291] width 809 height 502
click at [952, 87] on button "Invite members" at bounding box center [954, 74] width 110 height 36
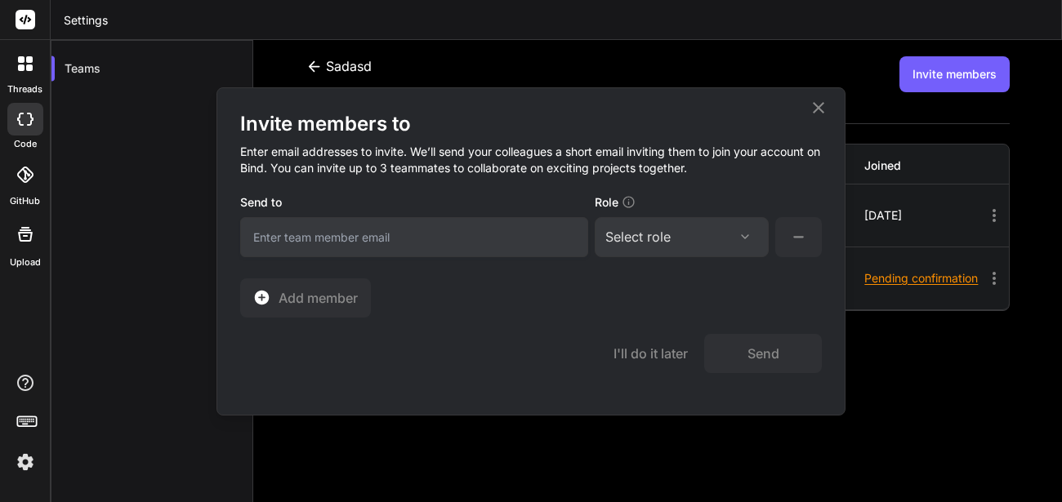
click at [472, 255] on input "email" at bounding box center [414, 237] width 348 height 40
type input "[EMAIL_ADDRESS][DOMAIN_NAME]"
click at [639, 236] on div "Select role" at bounding box center [637, 237] width 65 height 20
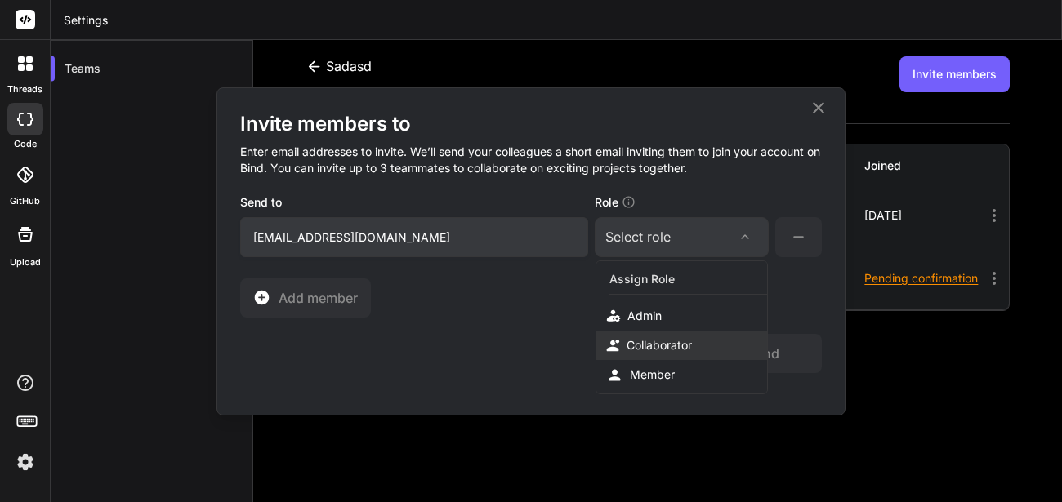
click at [660, 341] on div "Collaborator" at bounding box center [659, 345] width 65 height 16
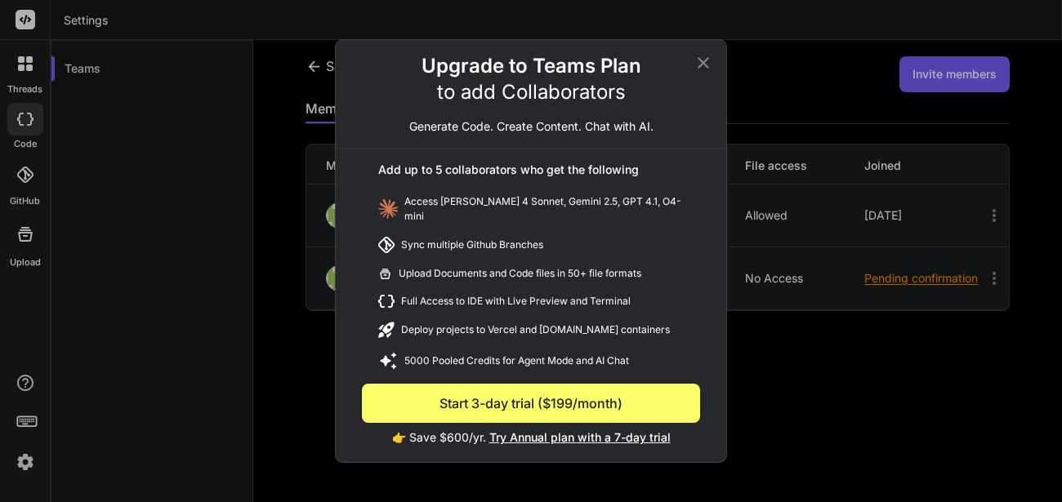
click at [703, 73] on icon at bounding box center [704, 63] width 20 height 20
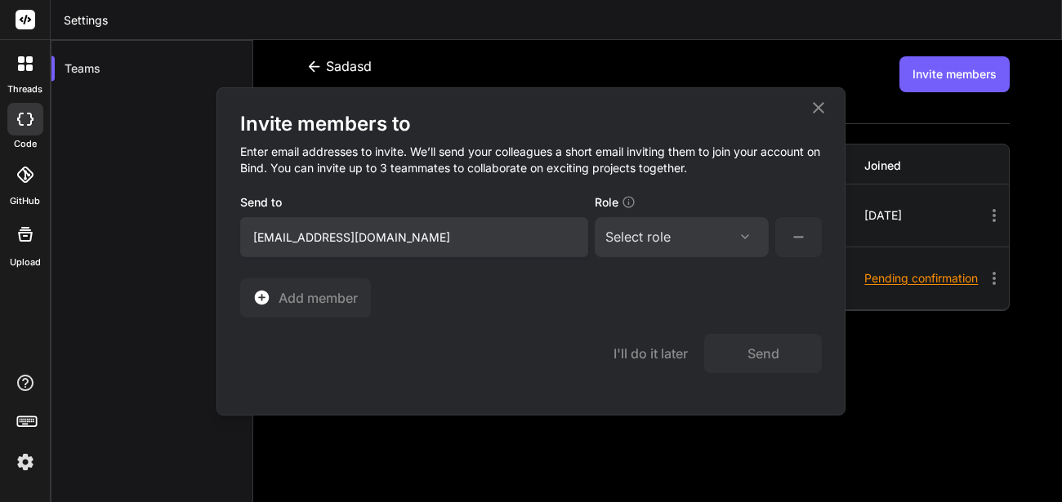
click at [674, 250] on div "Select role Assign Role Admin Collaborator Member" at bounding box center [682, 237] width 174 height 40
click at [708, 242] on div "Select role" at bounding box center [681, 237] width 153 height 20
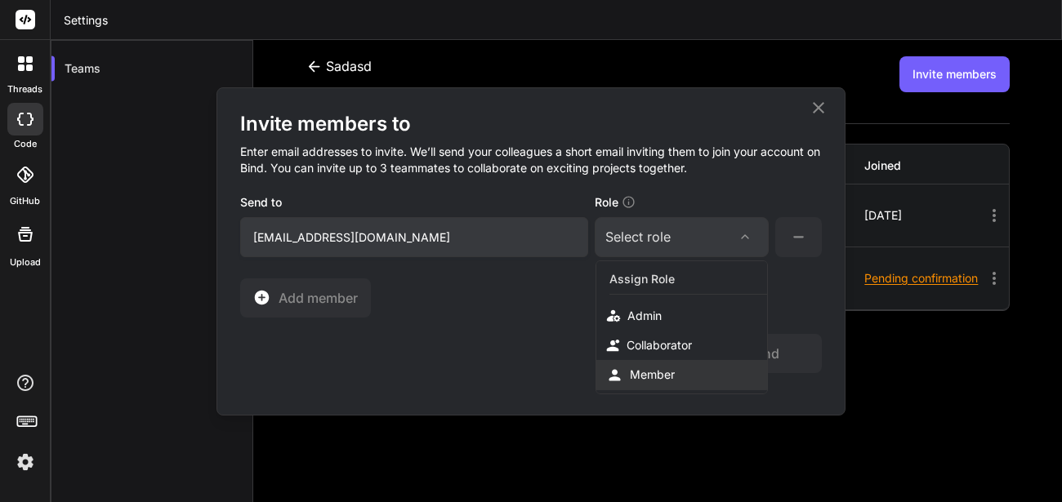
click at [662, 382] on div "Member" at bounding box center [652, 375] width 45 height 16
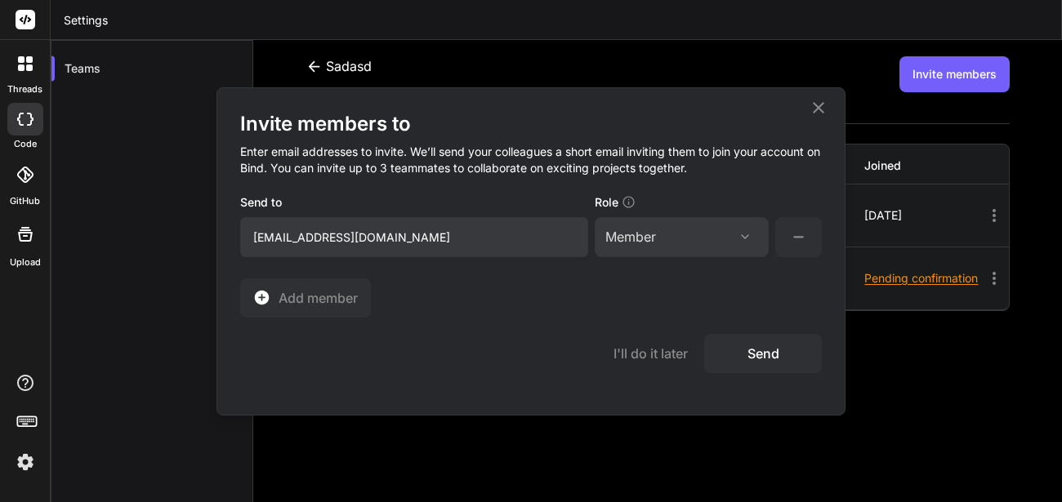
click at [739, 364] on button "Send" at bounding box center [763, 353] width 118 height 39
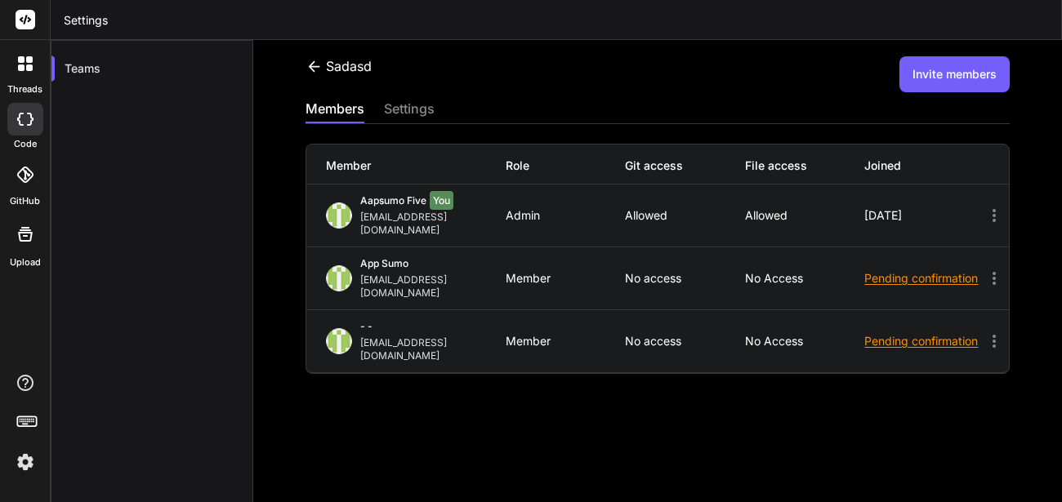
click at [984, 332] on icon at bounding box center [994, 342] width 20 height 20
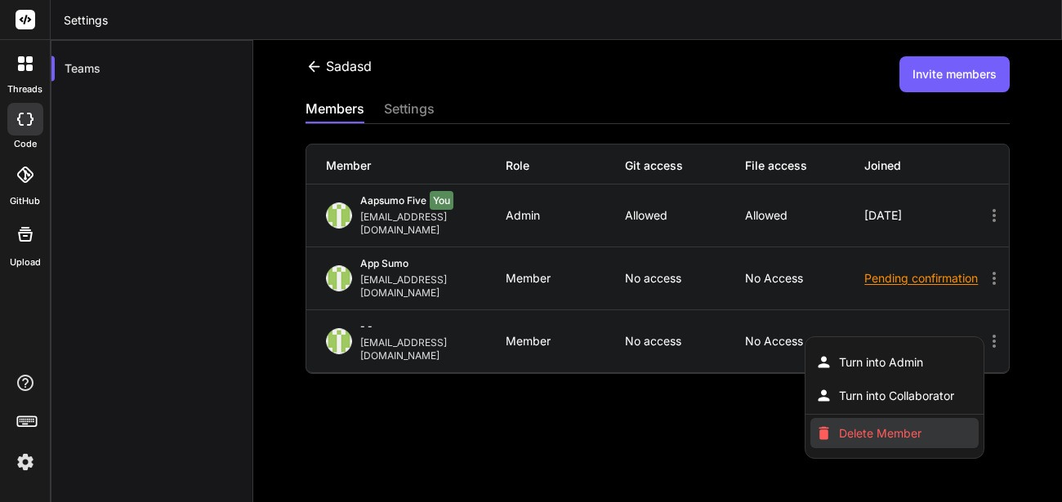
click at [874, 426] on span "Delete Member" at bounding box center [880, 434] width 83 height 16
click at [889, 426] on span "Delete Member" at bounding box center [880, 434] width 83 height 16
click at [949, 88] on div at bounding box center [531, 251] width 1062 height 502
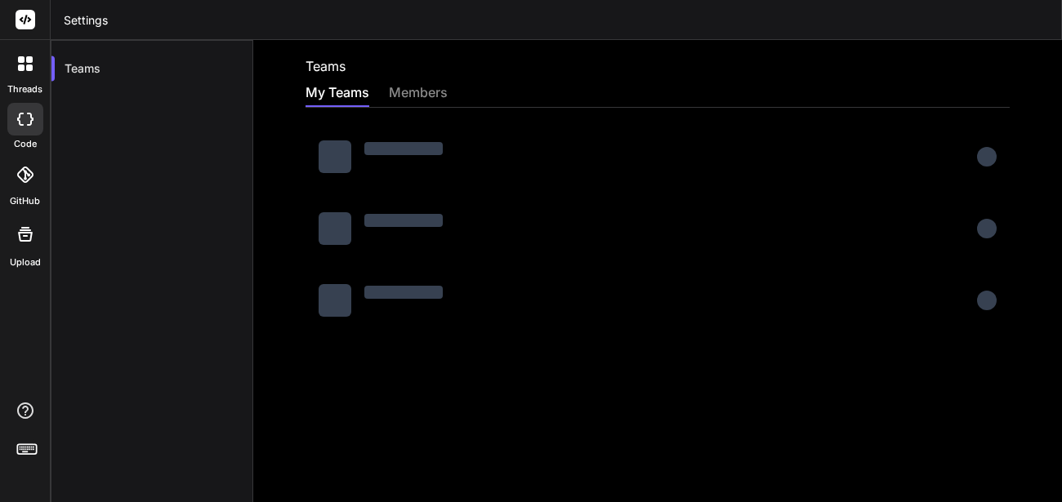
click at [907, 82] on div "Teams My Teams members" at bounding box center [657, 291] width 809 height 502
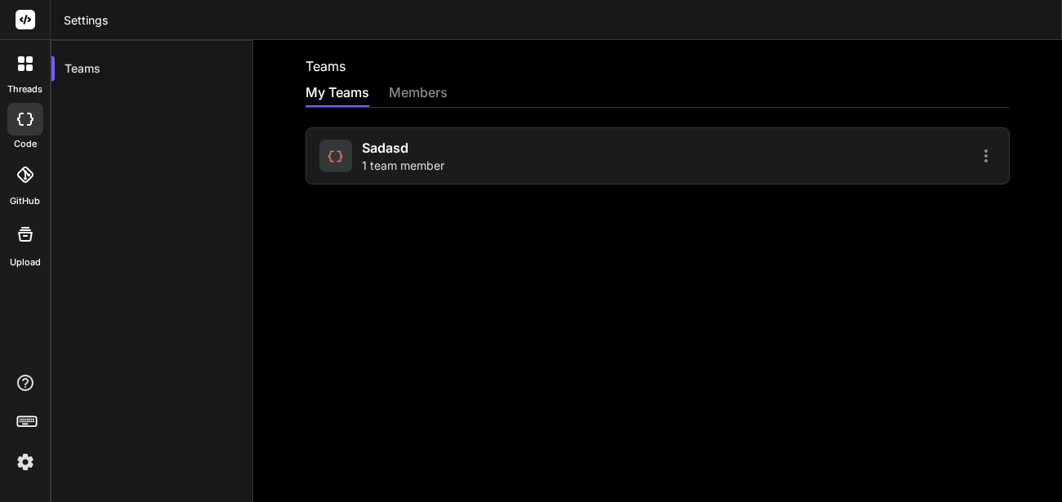
click at [953, 68] on div "Teams" at bounding box center [658, 66] width 704 height 20
click at [522, 156] on div "sadasd 1 team member" at bounding box center [485, 156] width 333 height 36
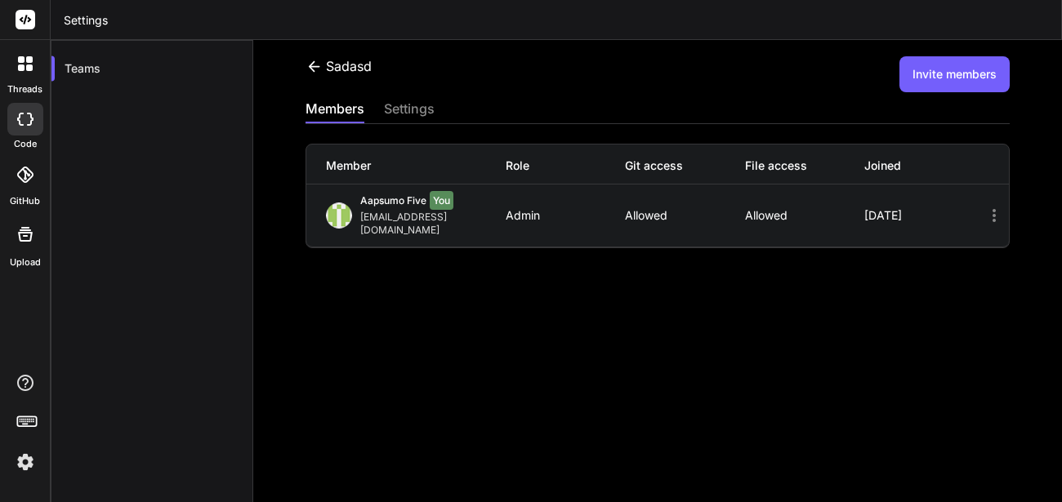
click at [958, 83] on button "Invite members" at bounding box center [954, 74] width 110 height 36
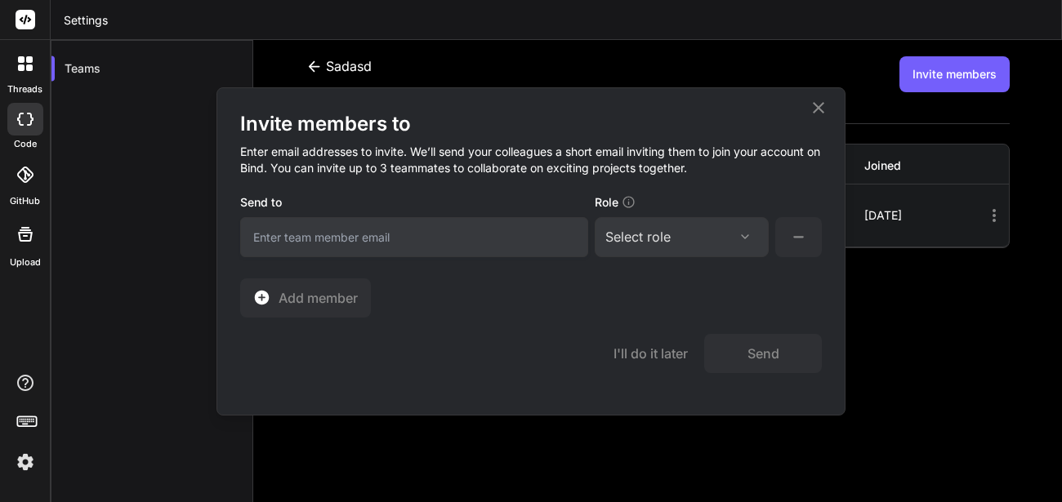
click at [385, 252] on input "email" at bounding box center [414, 237] width 348 height 40
type input "[EMAIL_ADDRESS][DOMAIN_NAME]"
click at [660, 239] on div "Select role" at bounding box center [637, 237] width 65 height 20
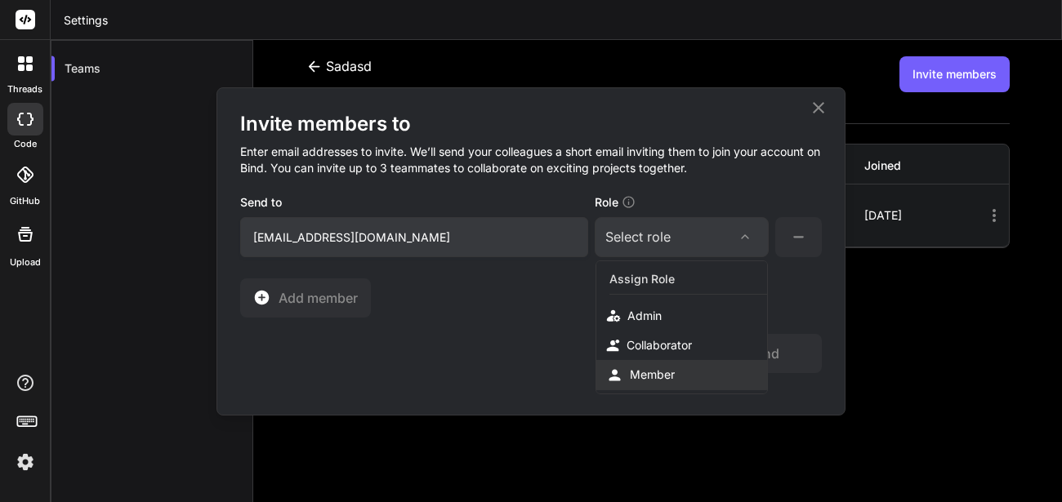
click at [728, 373] on div "Member" at bounding box center [681, 375] width 171 height 30
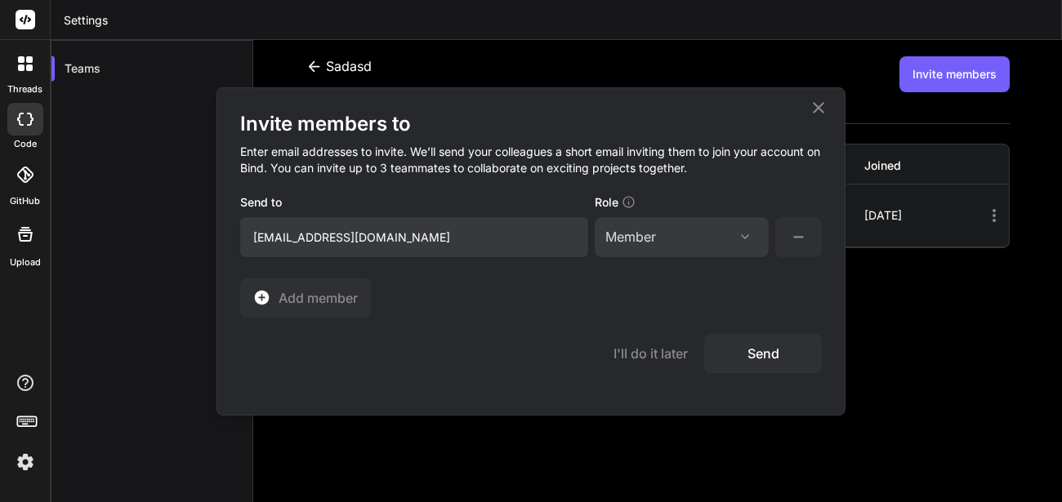
click at [748, 356] on button "Send" at bounding box center [763, 353] width 118 height 39
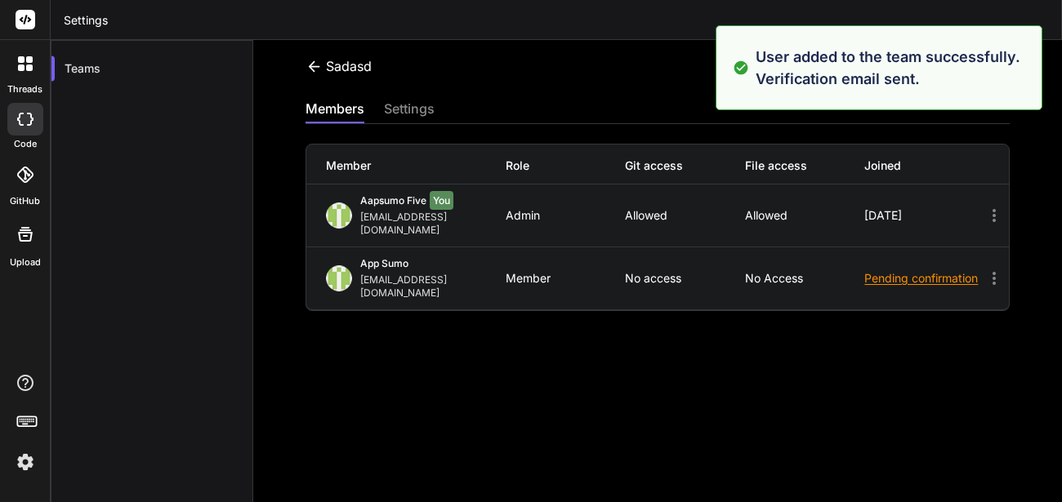
click at [984, 269] on icon at bounding box center [994, 279] width 20 height 20
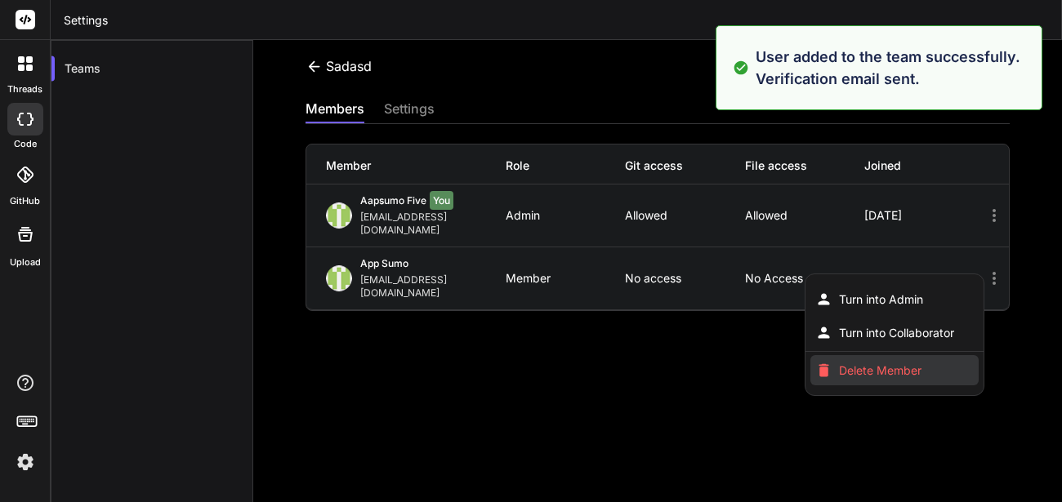
click at [857, 363] on span "Delete Member" at bounding box center [880, 371] width 83 height 16
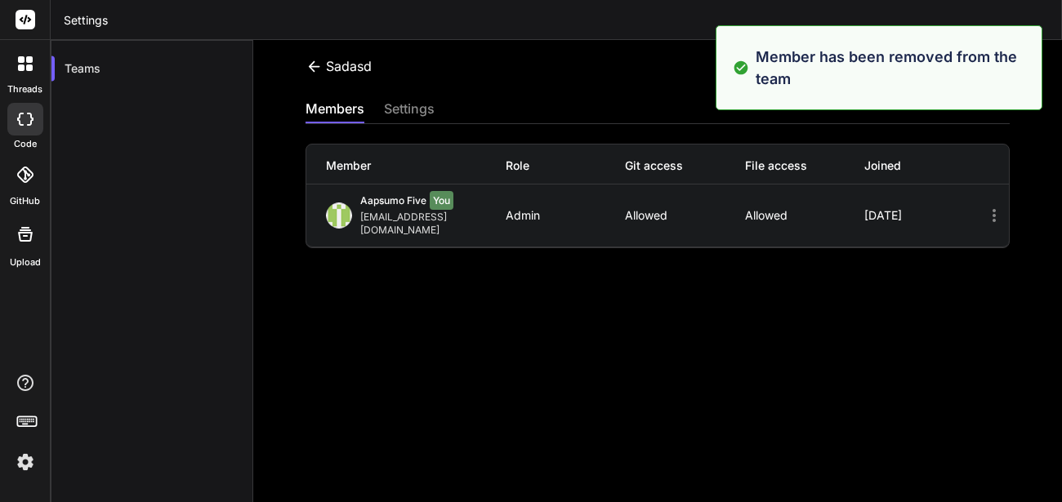
click at [676, 297] on div "sadasd Invite members members settings Member Role Git access File access Joine…" at bounding box center [657, 291] width 809 height 502
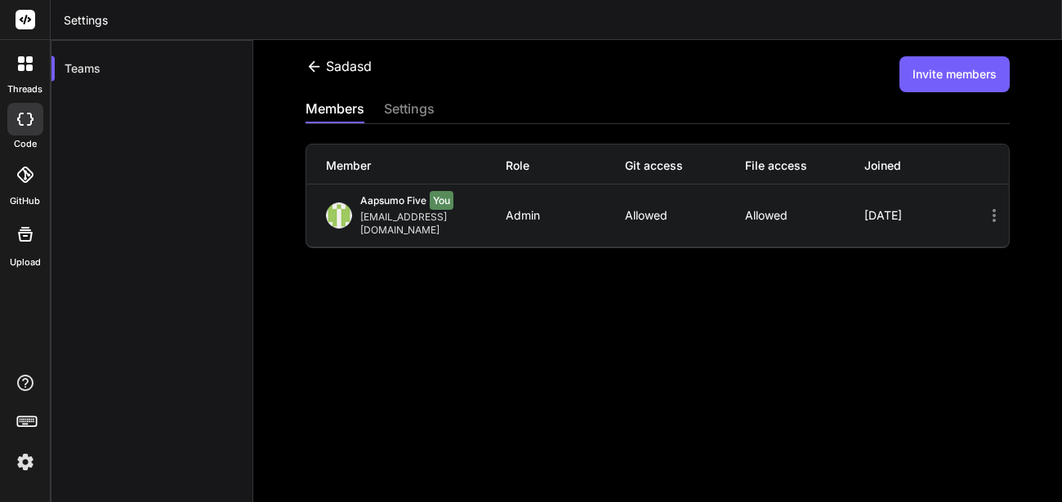
click at [953, 84] on button "Invite members" at bounding box center [954, 74] width 110 height 36
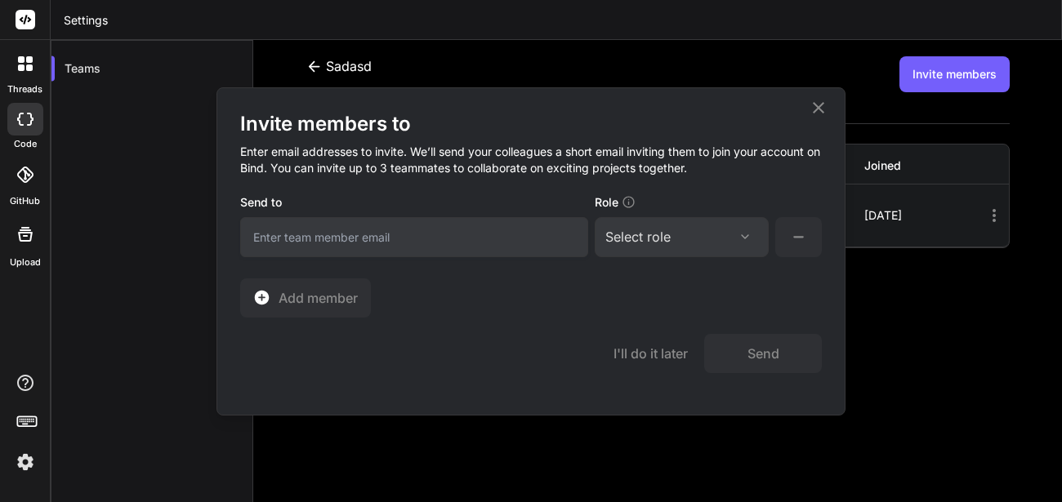
click at [365, 229] on input "email" at bounding box center [414, 237] width 348 height 40
type input "[EMAIL_ADDRESS][DOMAIN_NAME]"
click at [643, 246] on div "Select role" at bounding box center [637, 237] width 65 height 20
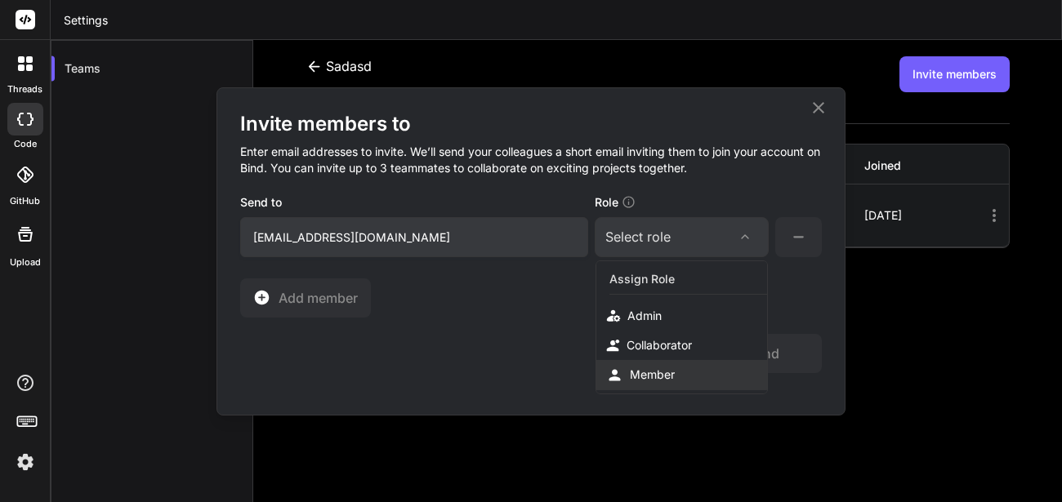
click at [643, 373] on div "Member" at bounding box center [652, 375] width 45 height 16
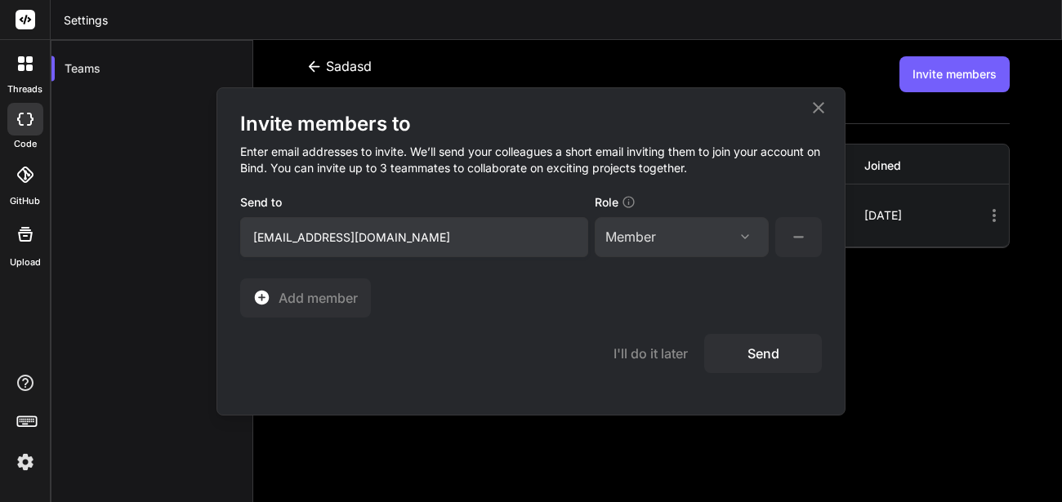
click at [766, 344] on button "Send" at bounding box center [763, 353] width 118 height 39
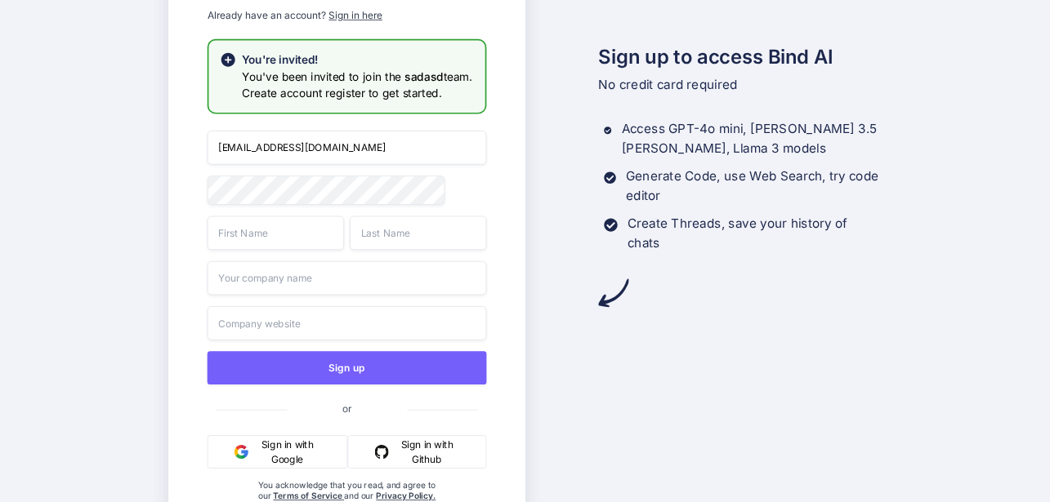
click at [269, 147] on input "[EMAIL_ADDRESS][DOMAIN_NAME]" at bounding box center [346, 148] width 279 height 34
type input "[EMAIL_ADDRESS][DOMAIN_NAME]"
click at [301, 240] on input "text" at bounding box center [275, 233] width 136 height 34
type input "App"
type input "sumo"
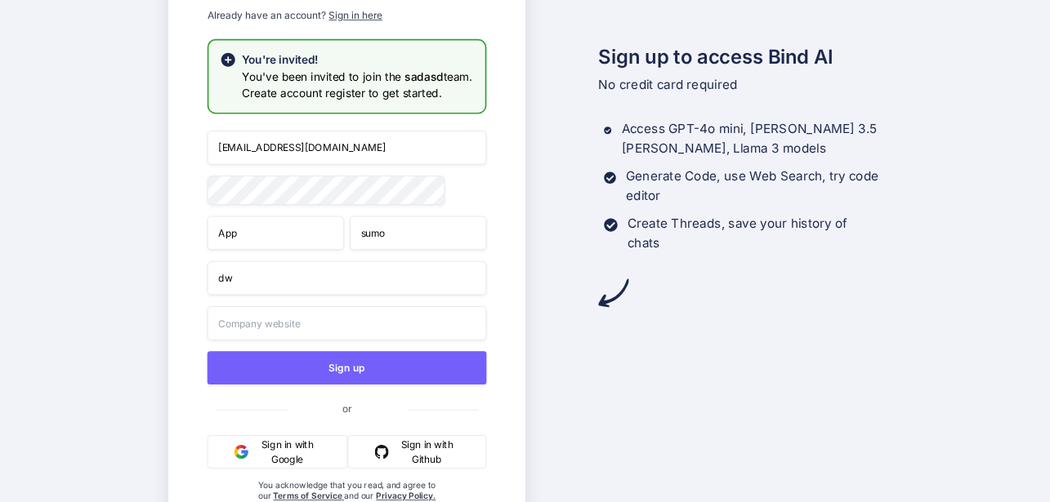
type input "dw"
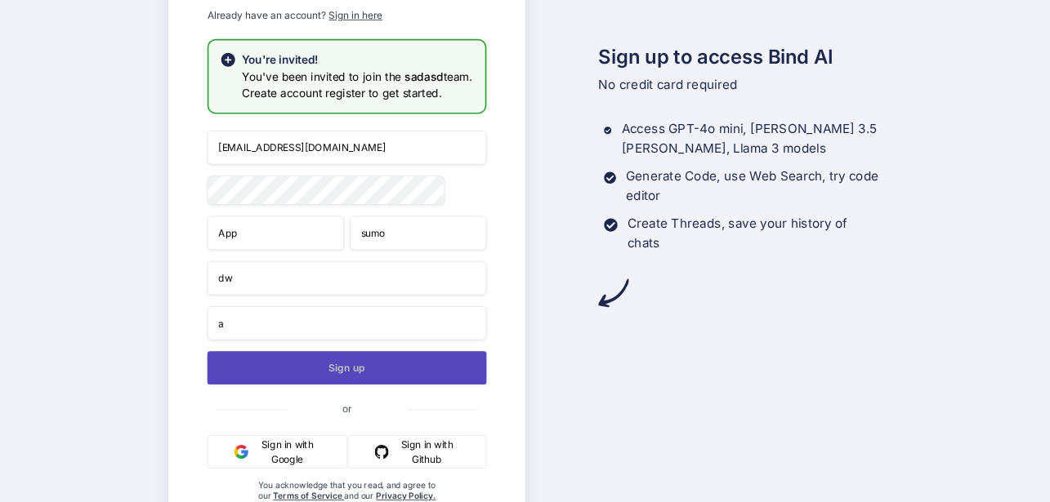
type input "a"
click at [304, 373] on button "Sign up" at bounding box center [346, 367] width 279 height 33
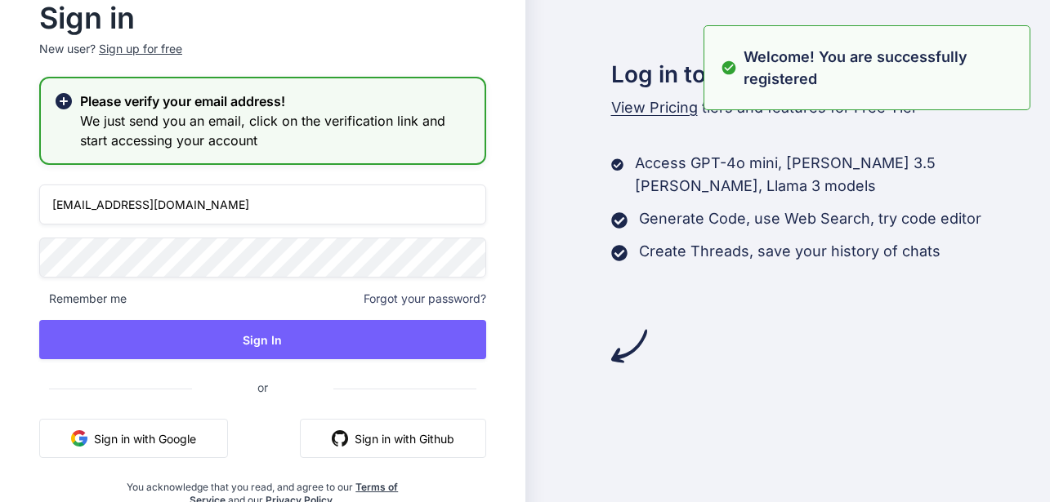
type input "appsumo_101@yopmail.com"
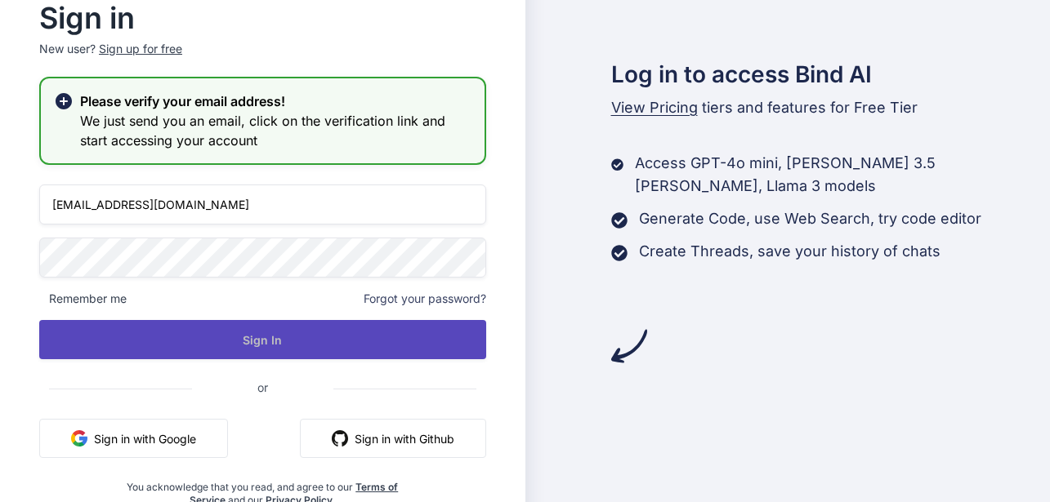
click at [224, 341] on button "Sign In" at bounding box center [262, 339] width 447 height 39
click at [256, 338] on button "Sign In" at bounding box center [262, 339] width 447 height 39
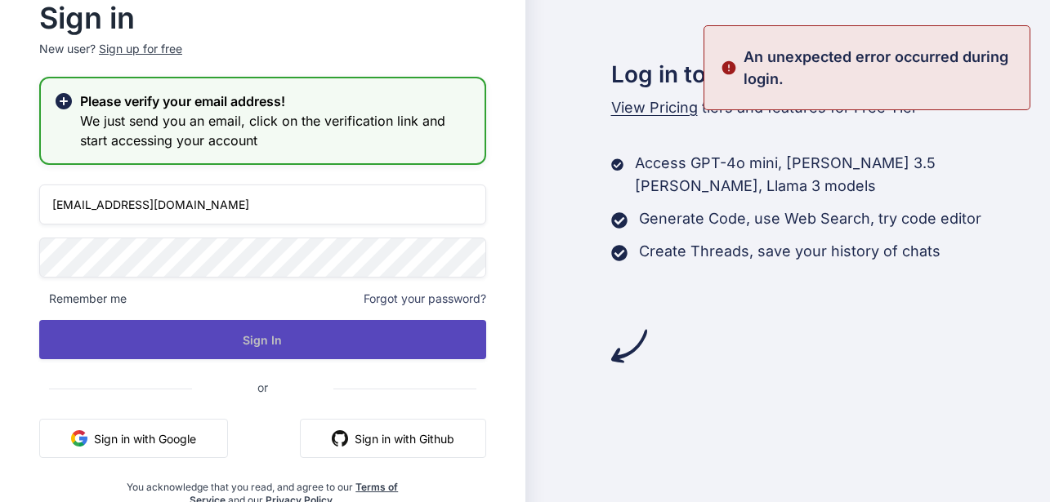
click at [265, 341] on button "Sign In" at bounding box center [262, 339] width 447 height 39
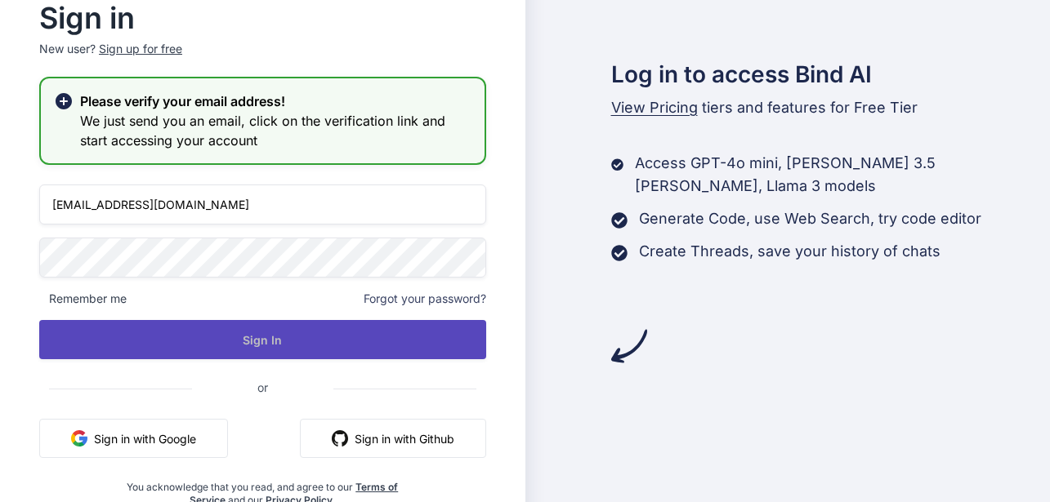
click at [243, 343] on button "Sign In" at bounding box center [262, 339] width 447 height 39
click at [205, 334] on button "Sign In" at bounding box center [262, 339] width 447 height 39
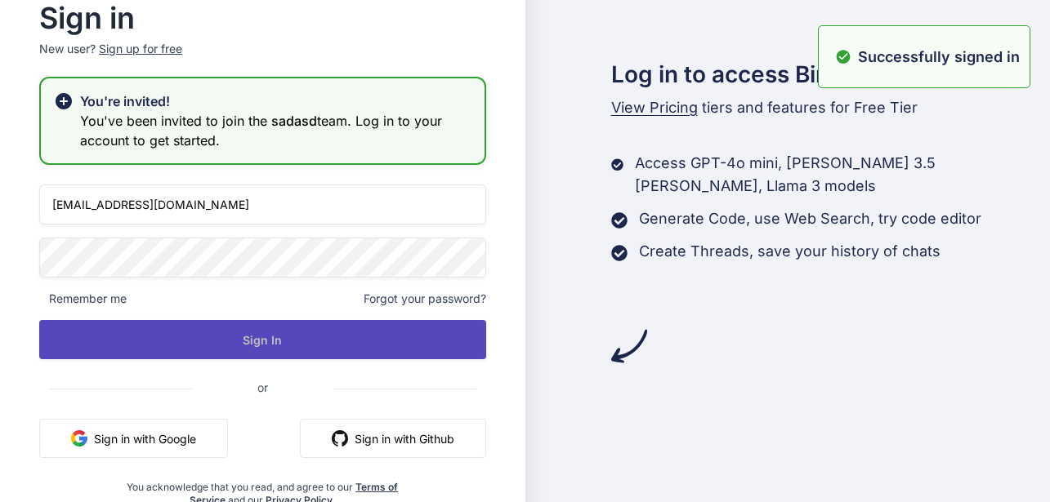
click at [265, 344] on button "Sign In" at bounding box center [262, 339] width 447 height 39
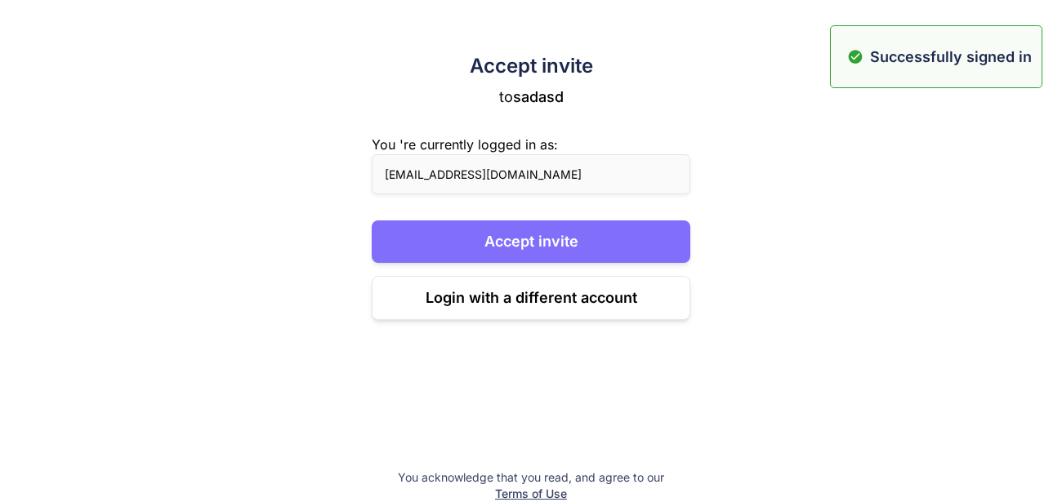
click at [561, 254] on button "Accept invite" at bounding box center [531, 242] width 319 height 42
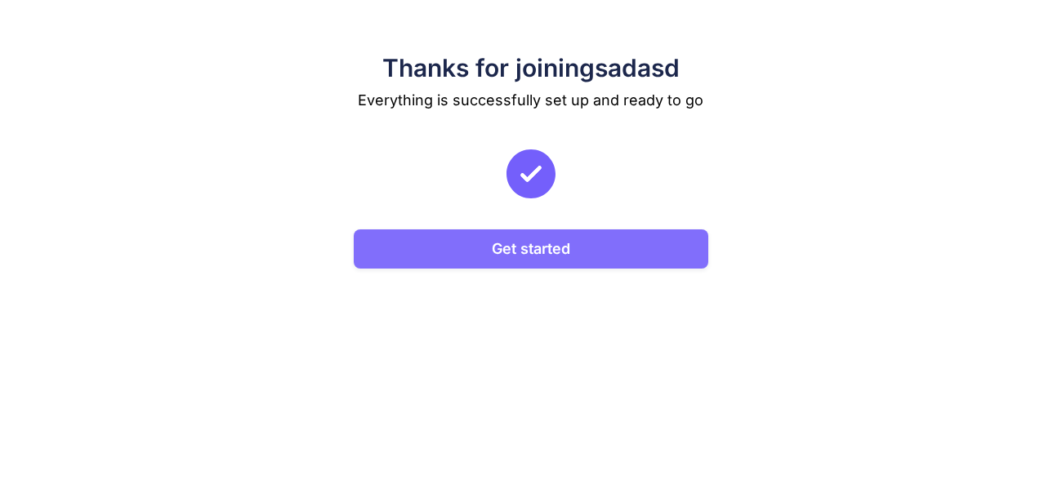
click at [477, 264] on button "Get started" at bounding box center [531, 249] width 354 height 39
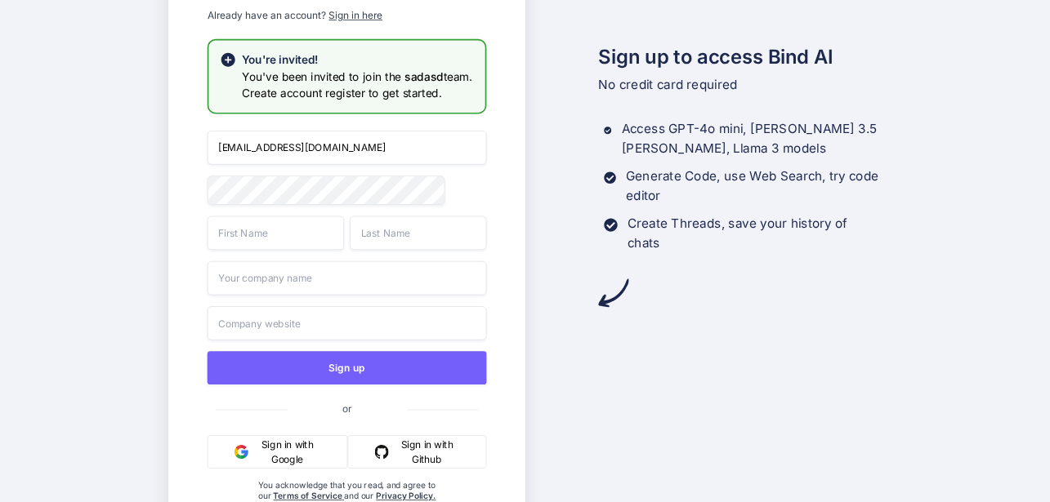
click at [273, 142] on input "appsumo_101@yopmail.com" at bounding box center [346, 148] width 279 height 34
type input "appsumo_102@yopmail.com"
click at [269, 238] on input "text" at bounding box center [275, 233] width 136 height 34
type input "sdc"
type input "dc"
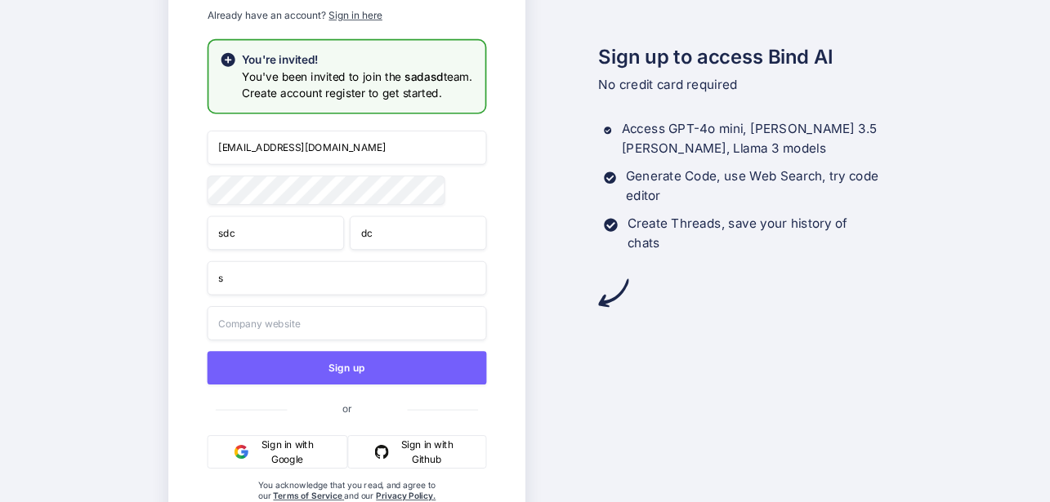
type input "s"
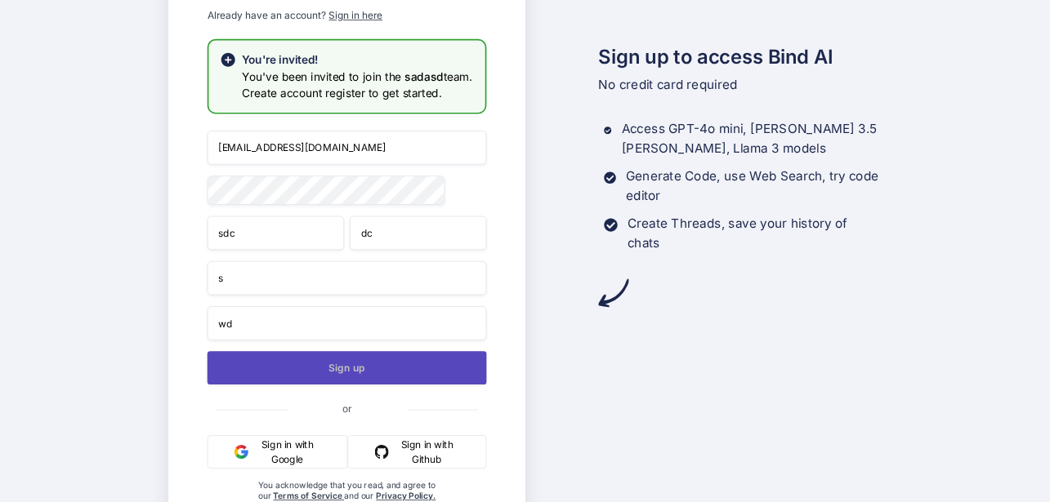
type input "wd"
click at [310, 373] on button "Sign up" at bounding box center [346, 367] width 279 height 33
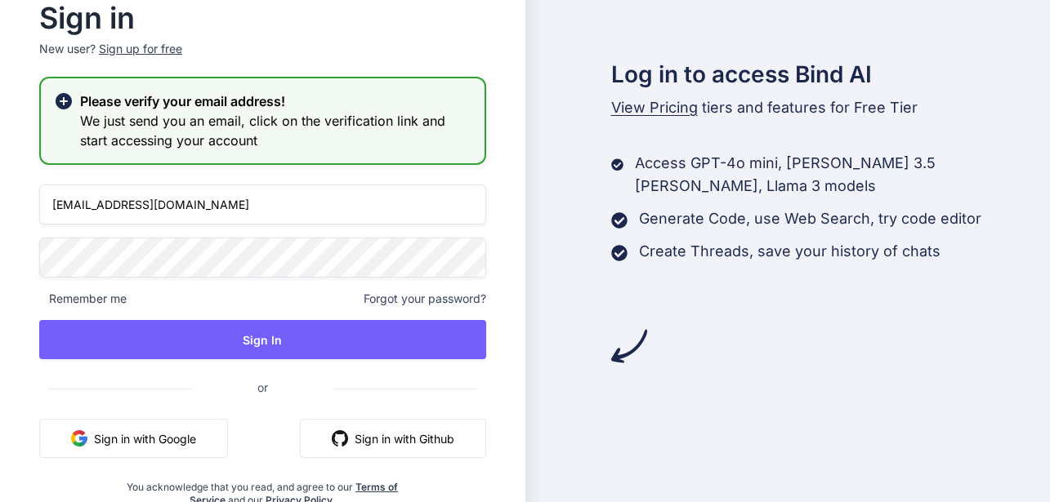
click at [122, 210] on input "appsumo_101@yopmail.com" at bounding box center [262, 205] width 447 height 40
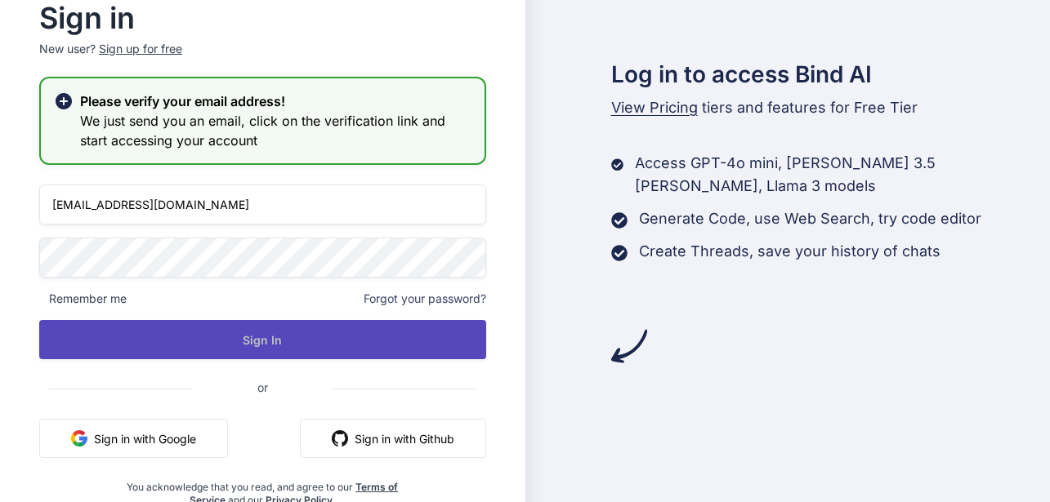
type input "[EMAIL_ADDRESS][DOMAIN_NAME]"
click at [226, 340] on button "Sign In" at bounding box center [262, 339] width 447 height 39
click at [290, 328] on button "Sign In" at bounding box center [262, 339] width 447 height 39
click at [252, 335] on button "Sign In" at bounding box center [262, 339] width 447 height 39
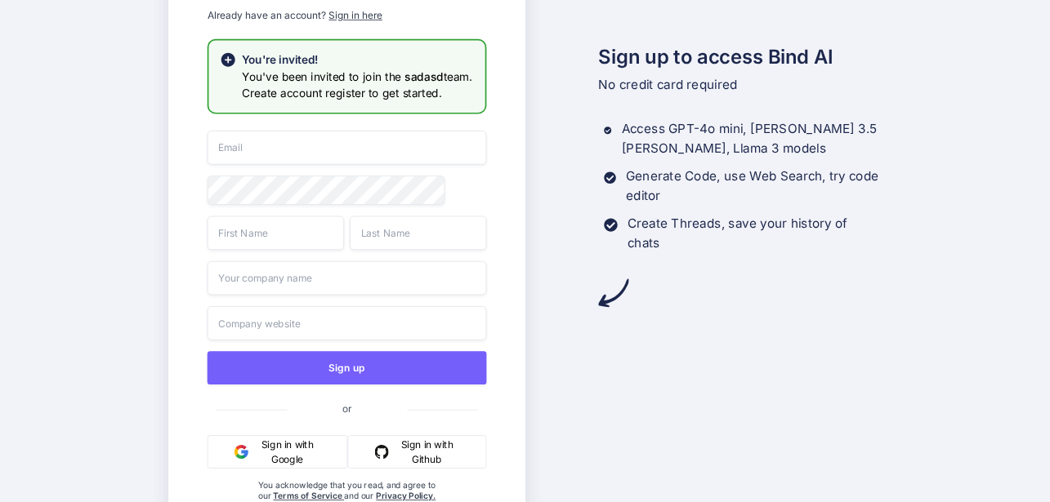
type input "[EMAIL_ADDRESS][DOMAIN_NAME]"
click at [275, 146] on input "[EMAIL_ADDRESS][DOMAIN_NAME]" at bounding box center [346, 148] width 279 height 34
click at [279, 153] on input "[EMAIL_ADDRESS][DOMAIN_NAME]" at bounding box center [346, 148] width 279 height 34
click at [279, 151] on input "[EMAIL_ADDRESS][DOMAIN_NAME]" at bounding box center [346, 148] width 279 height 34
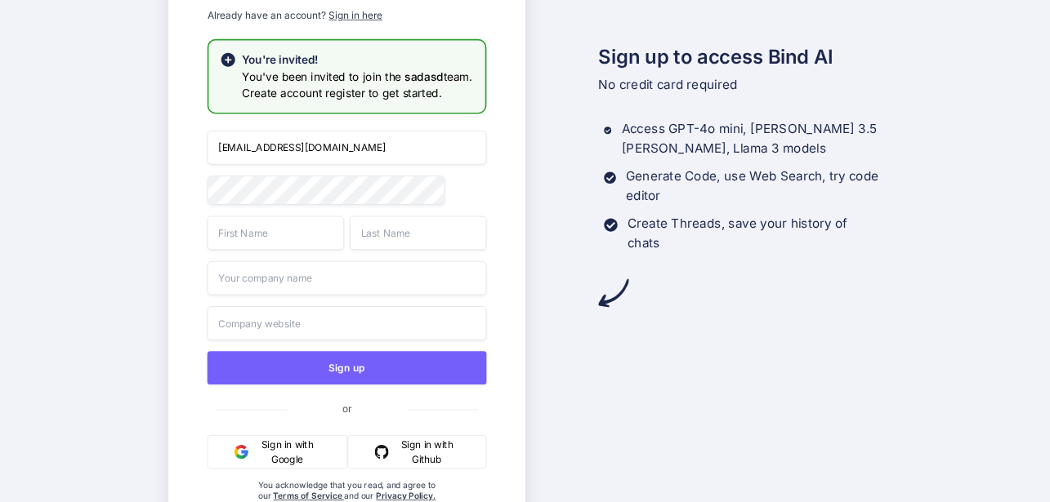
type input "[EMAIL_ADDRESS][DOMAIN_NAME]"
click at [301, 247] on input "text" at bounding box center [275, 233] width 136 height 34
type input "we"
click at [388, 235] on input "text" at bounding box center [417, 233] width 136 height 34
type input "wdc"
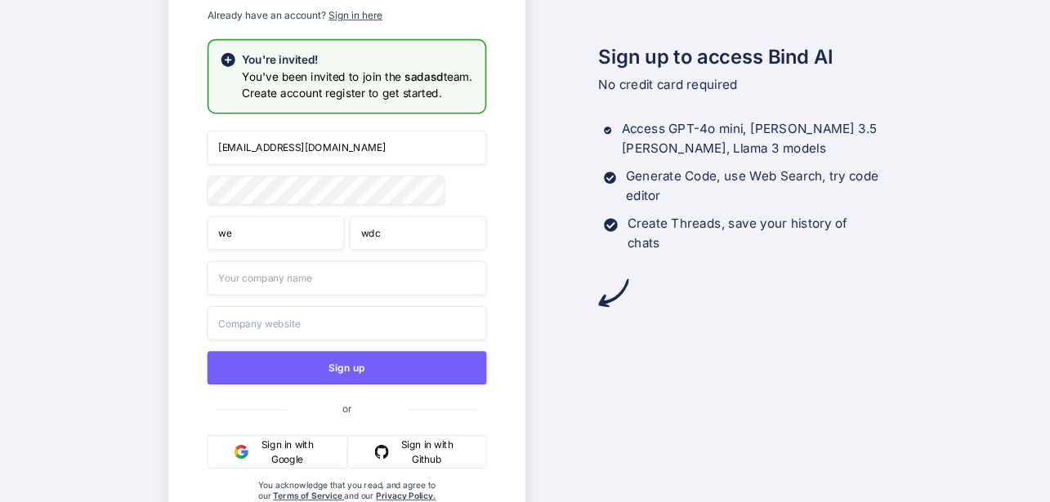
click at [373, 274] on input "text" at bounding box center [346, 278] width 279 height 34
type input "wdc"
click at [379, 319] on input "text" at bounding box center [346, 323] width 279 height 34
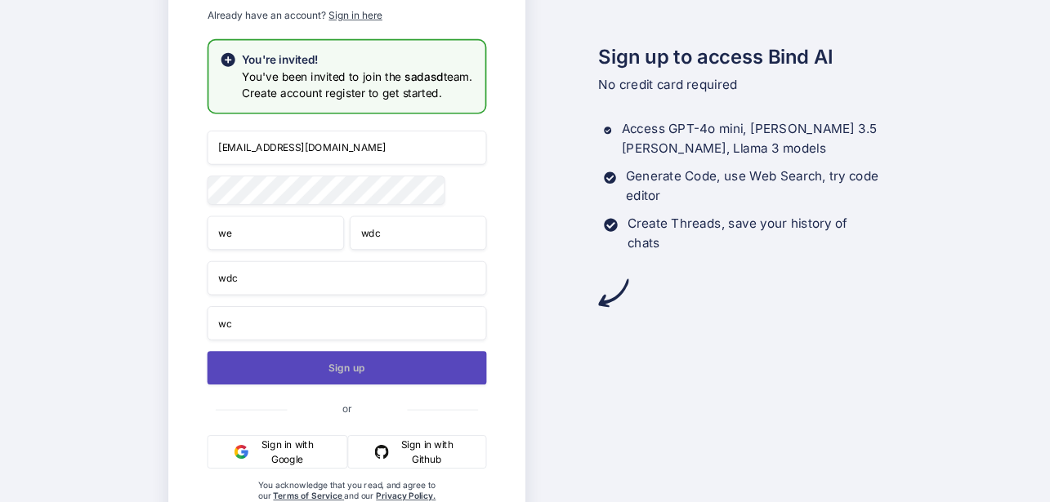
type input "wc"
click at [384, 374] on button "Sign up" at bounding box center [346, 367] width 279 height 33
click at [352, 377] on button "Sign up" at bounding box center [346, 367] width 279 height 33
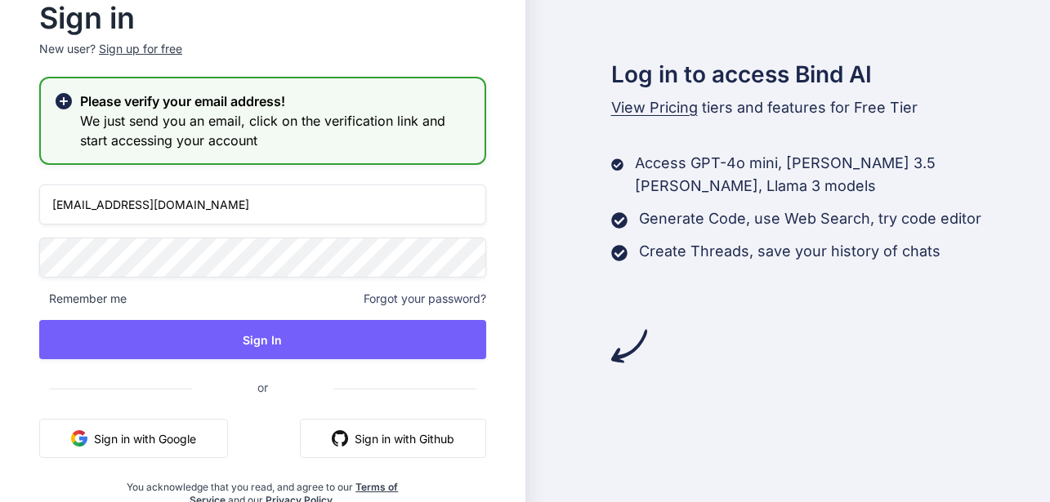
click at [120, 203] on input "appsumo_102@yopmail.com" at bounding box center [262, 205] width 447 height 40
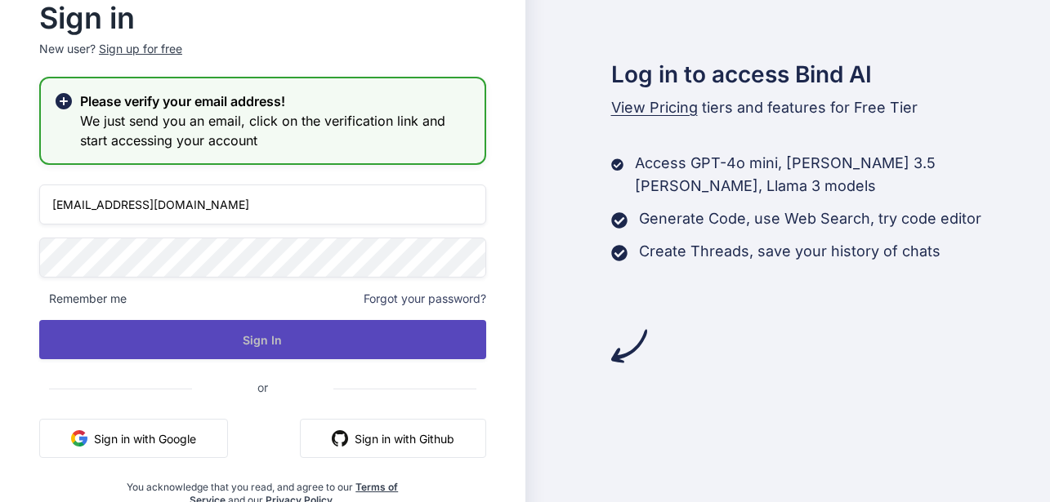
type input "appsumo_103@yopmail.com"
click at [247, 342] on button "Sign In" at bounding box center [262, 339] width 447 height 39
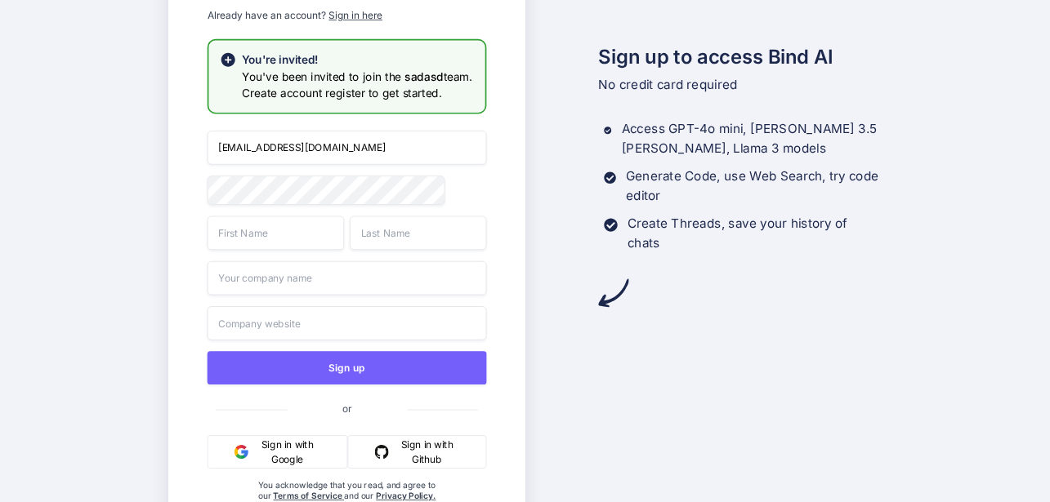
click at [275, 148] on input "appsumo_103@yopmail.com" at bounding box center [346, 148] width 279 height 34
click at [278, 148] on input "appsumo_103@yopmail.com" at bounding box center [346, 148] width 279 height 34
type input "appsumo_10@yopmail.com"
click at [282, 144] on input "appsumo_103@yopmail.com" at bounding box center [346, 148] width 279 height 34
type input "appsumo_104@yopmail.com"
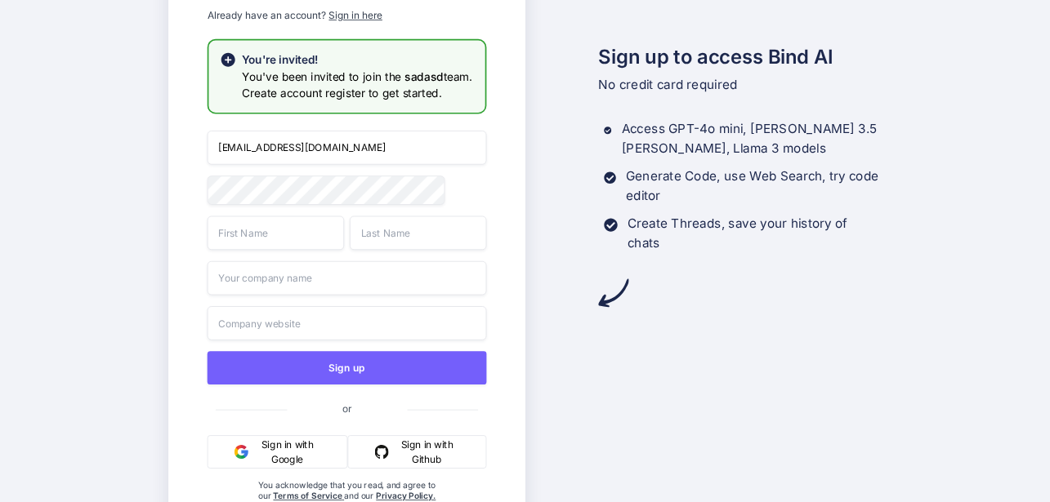
click at [288, 239] on input "text" at bounding box center [275, 233] width 136 height 34
type input "ds"
type input "tref"
type input "qwe"
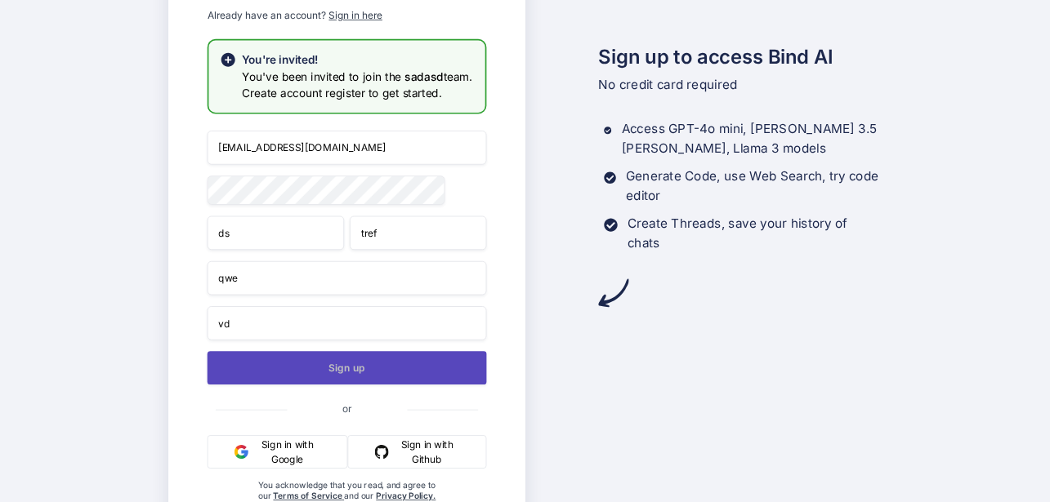
type input "vd"
click at [343, 378] on button "Sign up" at bounding box center [346, 367] width 279 height 33
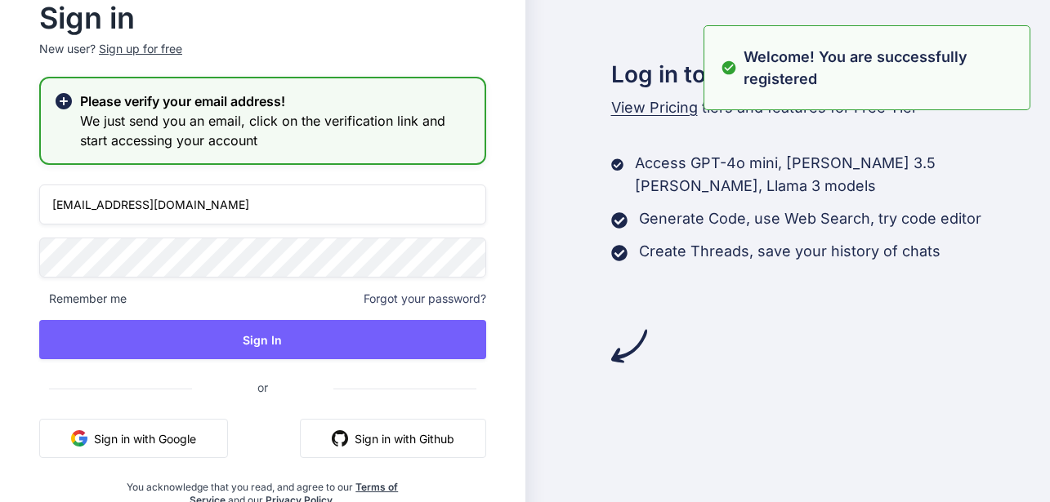
click at [126, 209] on input "appsumo_103@yopmail.com" at bounding box center [262, 205] width 447 height 40
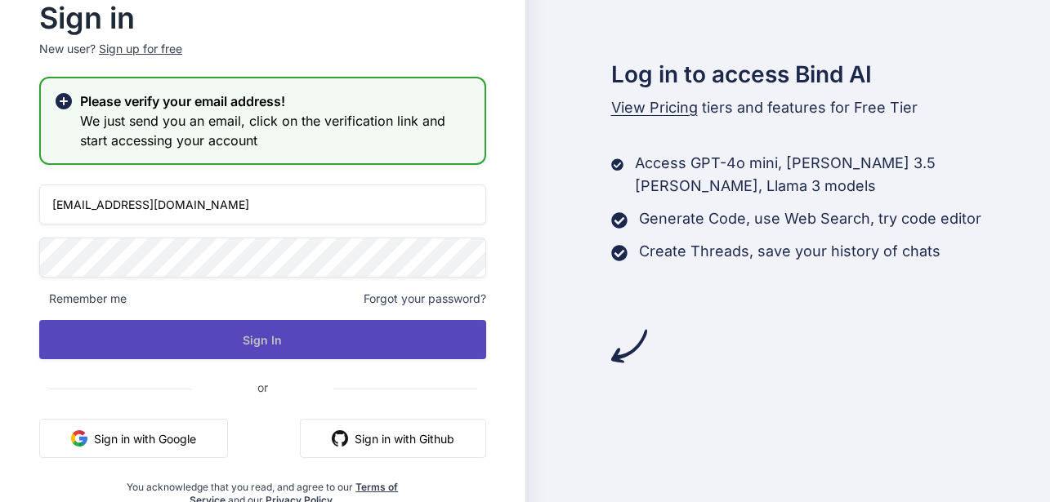
type input "appsumo_104@yopmail.com"
click at [252, 332] on button "Sign In" at bounding box center [262, 339] width 447 height 39
click at [254, 339] on button "Sign In" at bounding box center [262, 339] width 447 height 39
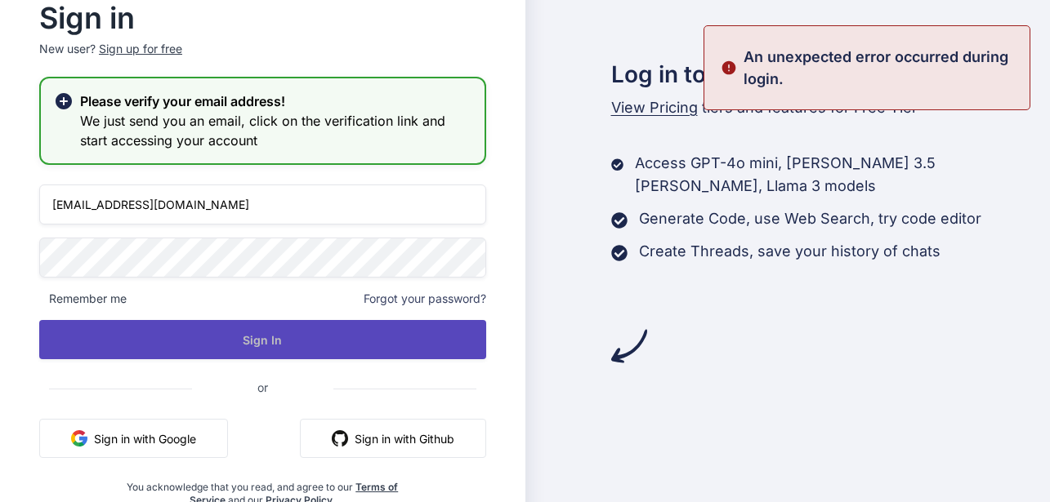
click at [262, 340] on button "Sign In" at bounding box center [262, 339] width 447 height 39
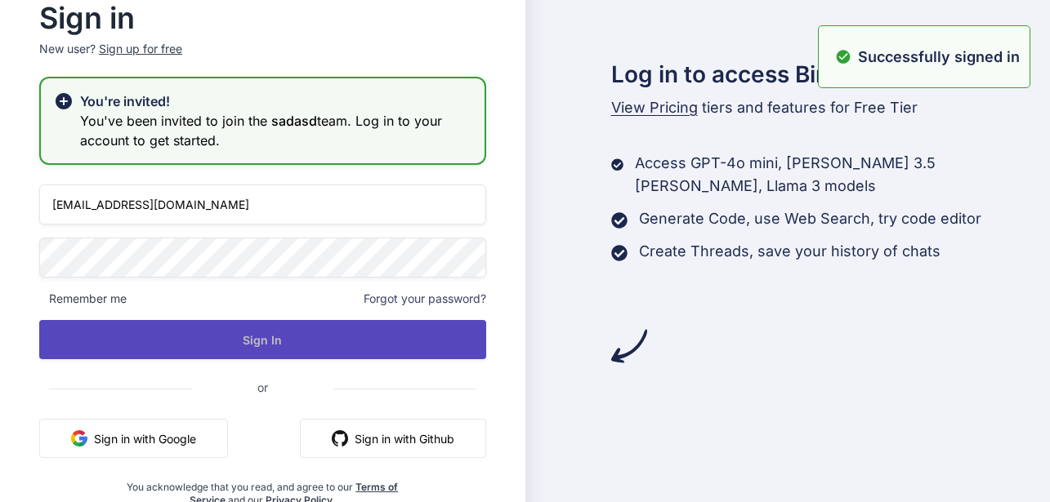
click at [265, 335] on button "Sign In" at bounding box center [262, 339] width 447 height 39
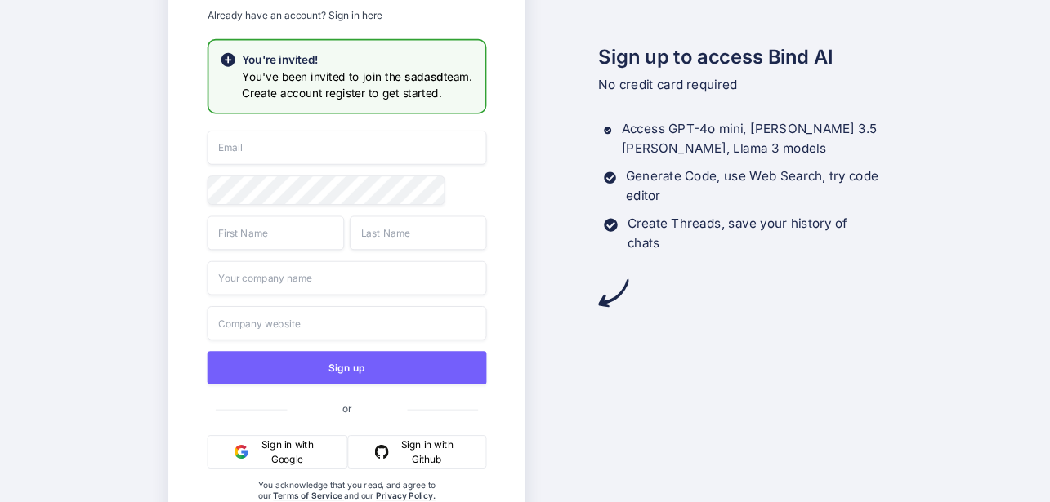
type input "[EMAIL_ADDRESS][DOMAIN_NAME]"
click at [275, 145] on input "[EMAIL_ADDRESS][DOMAIN_NAME]" at bounding box center [346, 148] width 279 height 34
click at [280, 147] on input "[EMAIL_ADDRESS][DOMAIN_NAME]" at bounding box center [346, 148] width 279 height 34
type input "appsumo_105@yopmail.com"
click at [302, 229] on input "text" at bounding box center [275, 233] width 136 height 34
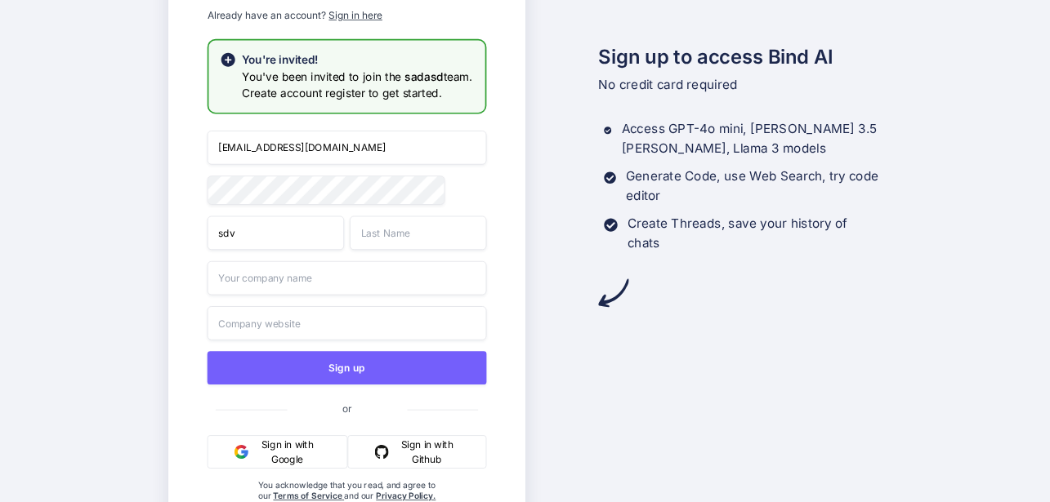
type input "sdv"
type input "dgbds"
type input "fesvd"
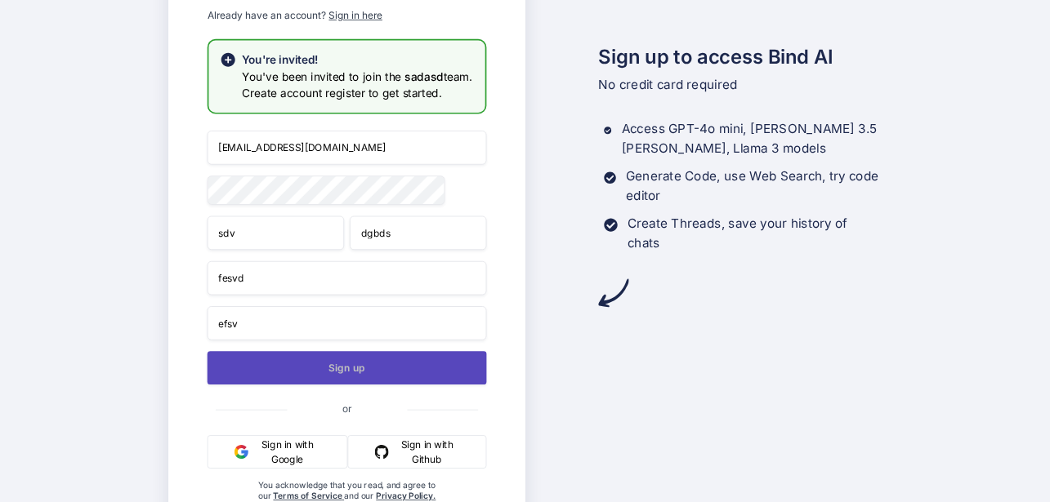
type input "efsv"
click at [328, 370] on button "Sign up" at bounding box center [346, 367] width 279 height 33
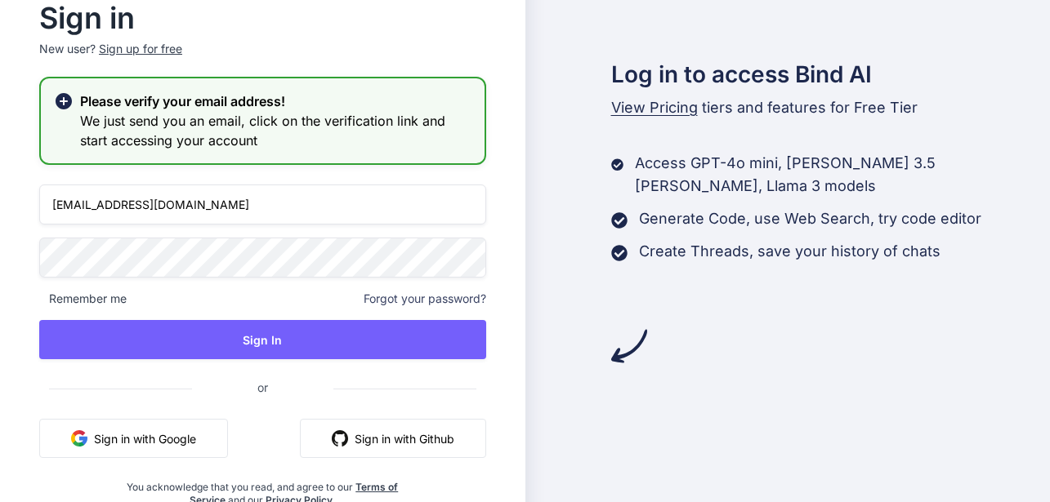
click at [126, 201] on input "appsumo_103@yopmail.com" at bounding box center [262, 205] width 447 height 40
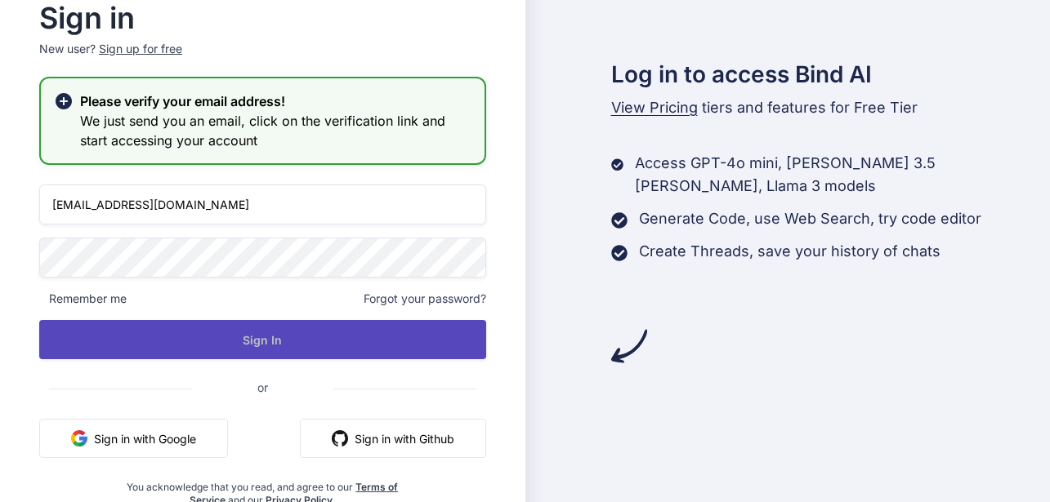
type input "appsumo_105@yopmail.com"
click at [261, 336] on button "Sign In" at bounding box center [262, 339] width 447 height 39
